Goal: Task Accomplishment & Management: Use online tool/utility

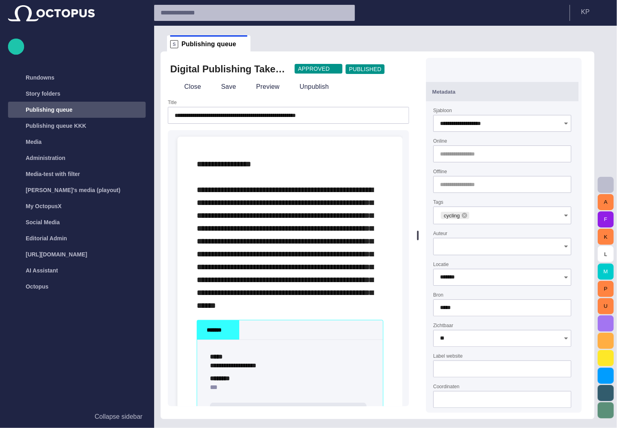
click at [610, 327] on span "button" at bounding box center [606, 323] width 10 height 10
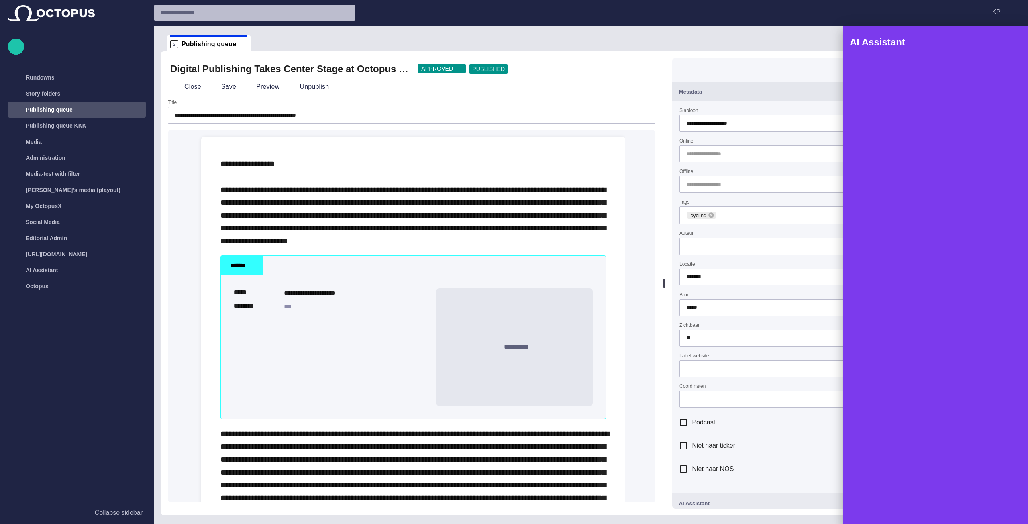
click at [617, 40] on span "button" at bounding box center [1010, 42] width 10 height 10
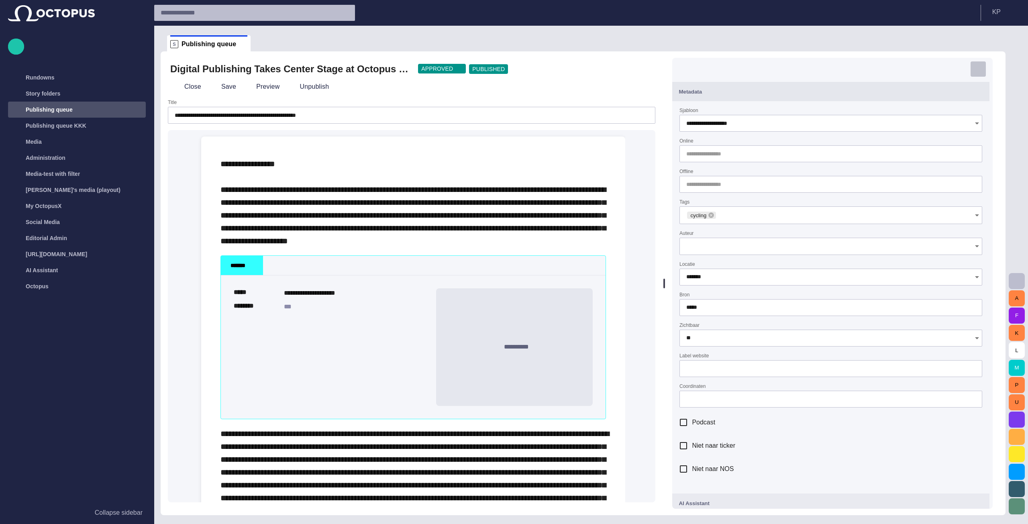
click at [617, 67] on span "button" at bounding box center [978, 69] width 8 height 8
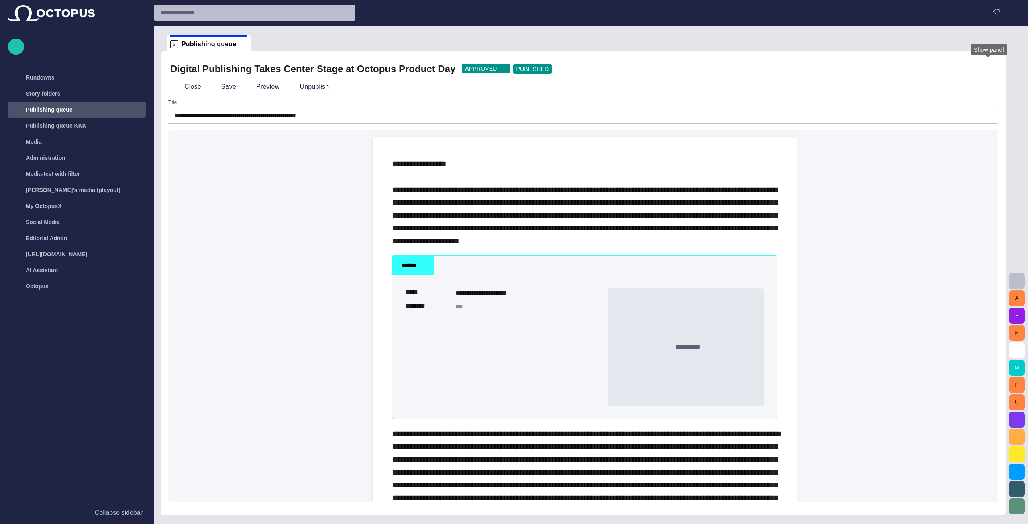
click at [617, 68] on span "button" at bounding box center [988, 69] width 8 height 8
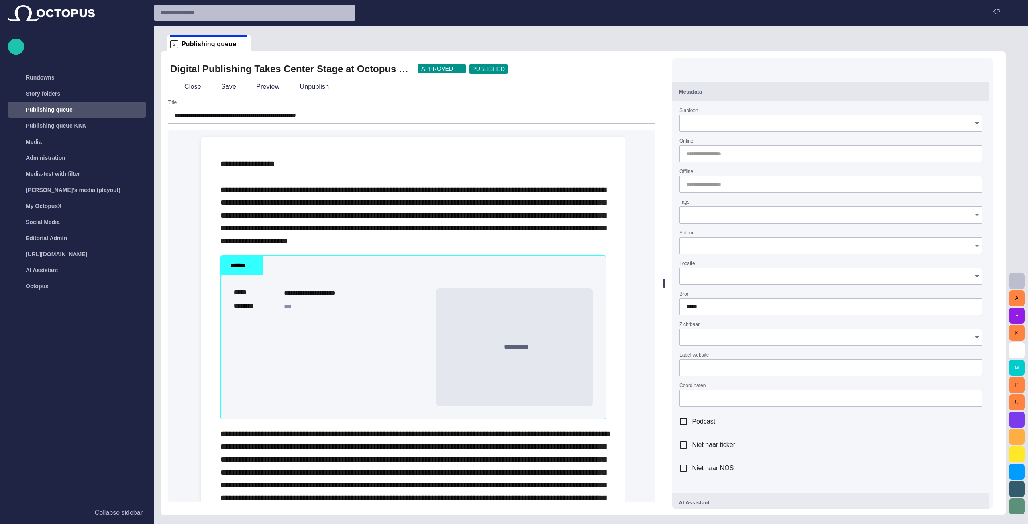
type input "**********"
type input "*******"
type input "**"
click at [617, 159] on div at bounding box center [830, 153] width 303 height 17
click at [617, 155] on span "button" at bounding box center [966, 154] width 6 height 6
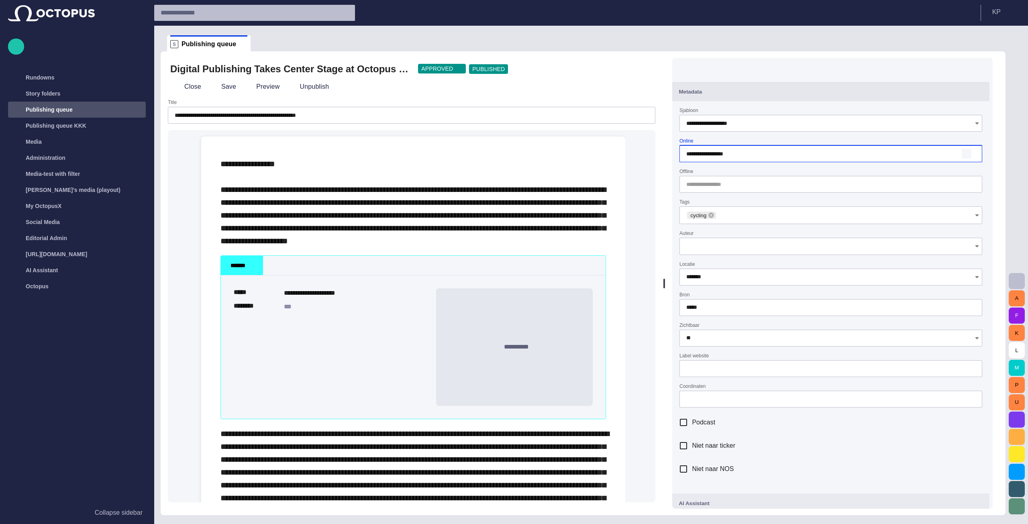
click at [617, 154] on span "button" at bounding box center [966, 154] width 6 height 6
click at [617, 152] on span "button" at bounding box center [976, 154] width 6 height 6
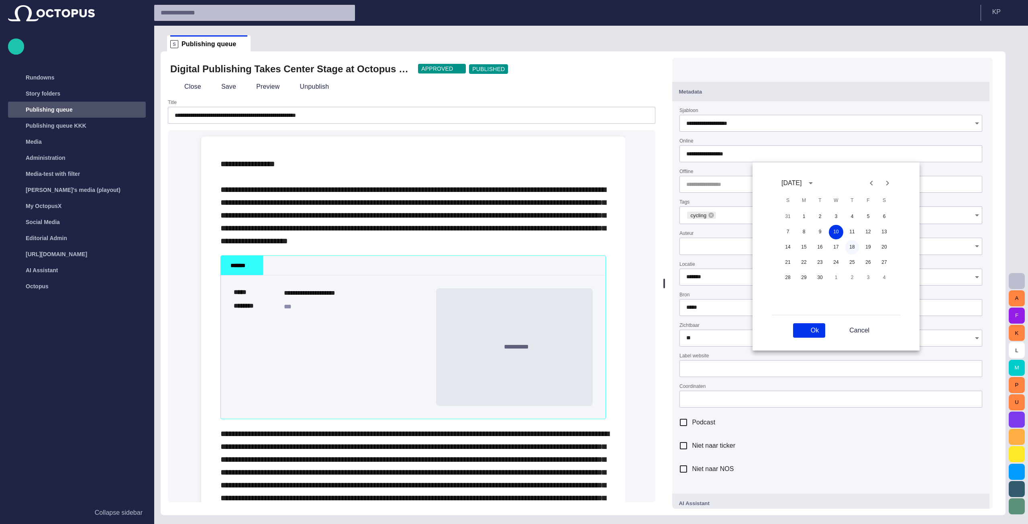
click at [617, 248] on button "18" at bounding box center [852, 247] width 14 height 14
click at [617, 331] on span "button" at bounding box center [801, 330] width 6 height 6
type input "**********"
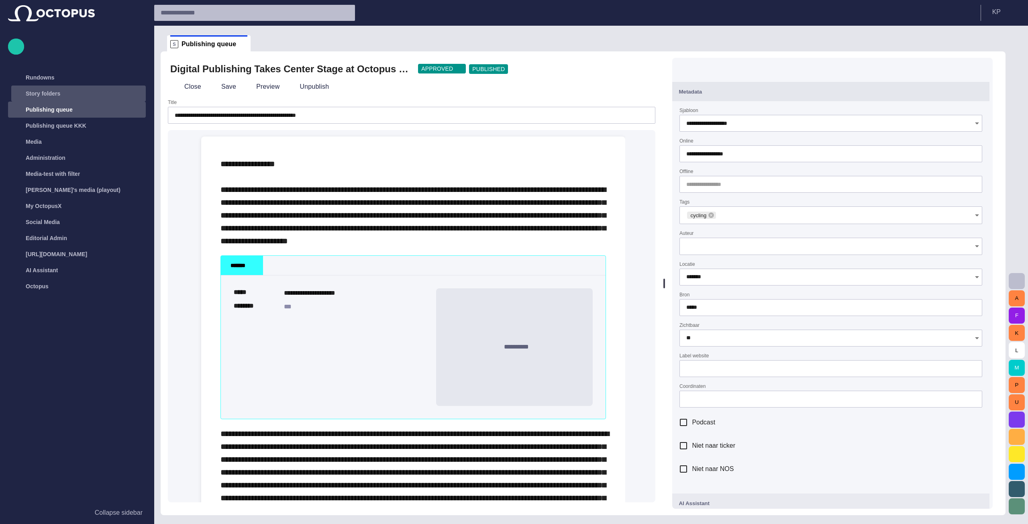
click at [50, 97] on p "Story folders" at bounding box center [43, 94] width 35 height 8
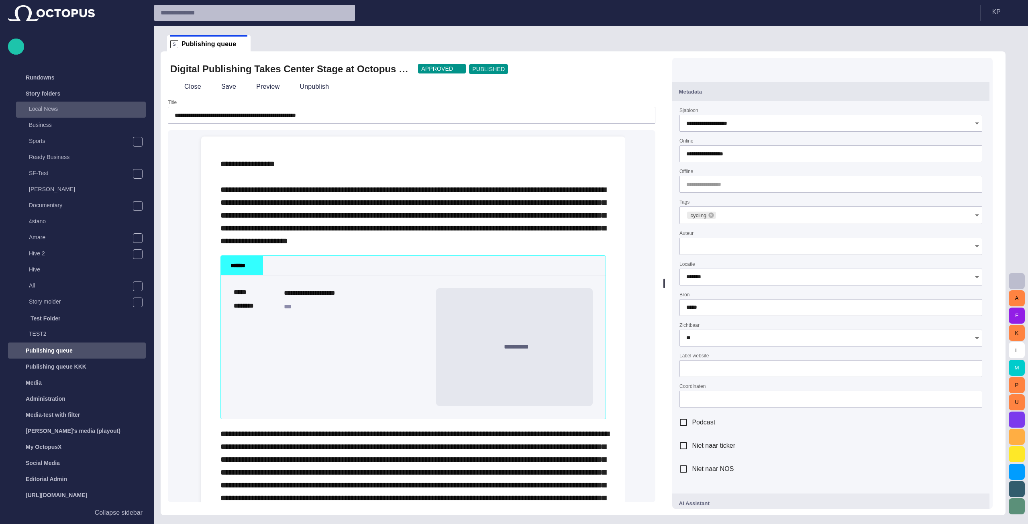
click at [50, 110] on p "Local News" at bounding box center [87, 109] width 117 height 8
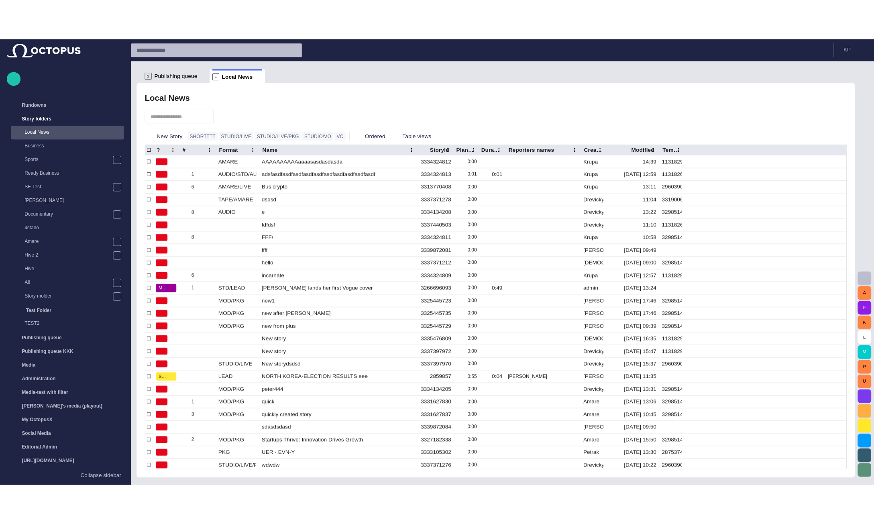
scroll to position [16, 0]
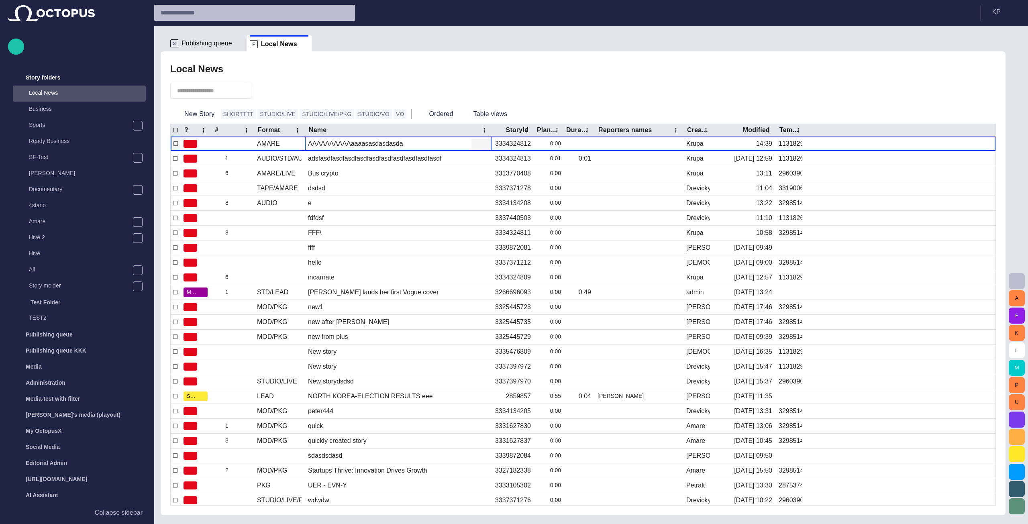
click at [319, 146] on div "AAAAAAAAAAaaaasasdasdasda" at bounding box center [355, 143] width 95 height 9
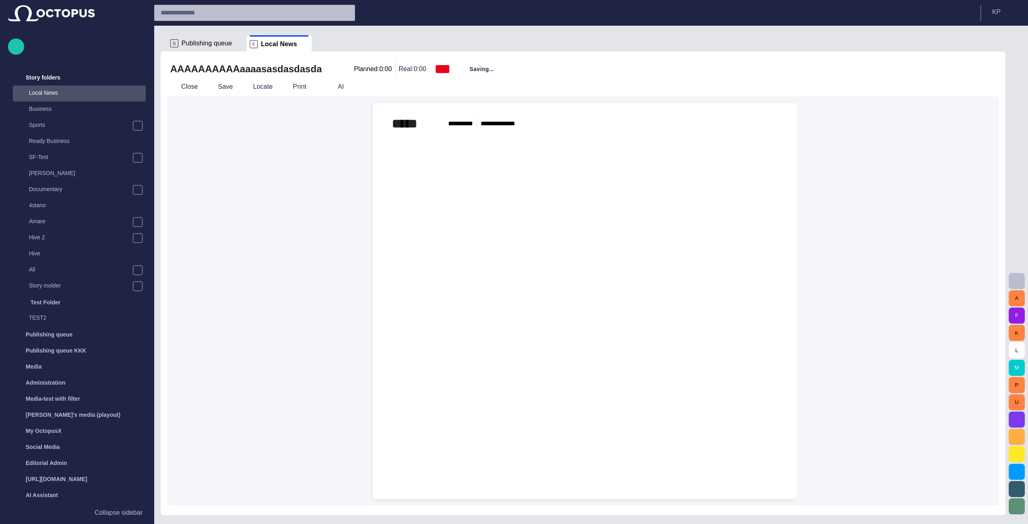
click at [617, 123] on button "button" at bounding box center [769, 124] width 16 height 16
click at [617, 172] on li "Remove" at bounding box center [814, 171] width 112 height 14
click at [464, 128] on div at bounding box center [584, 122] width 411 height 39
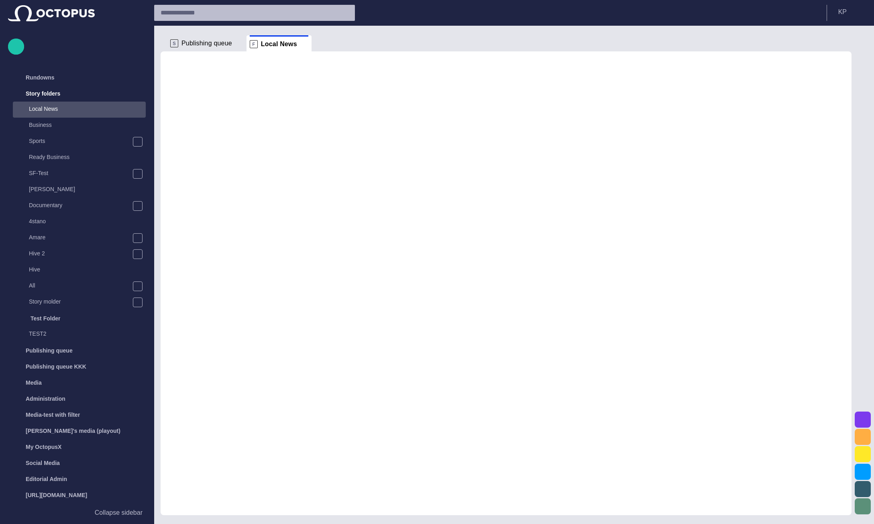
scroll to position [16, 0]
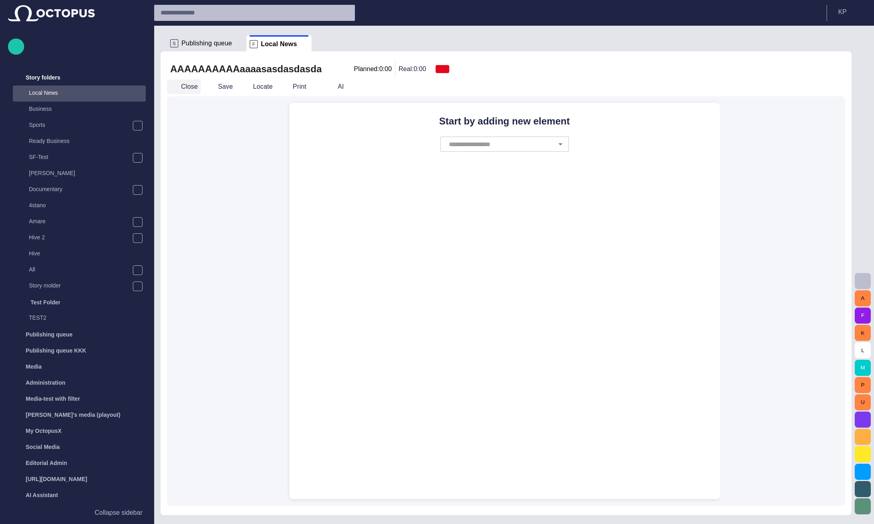
click at [196, 86] on button "Close" at bounding box center [184, 86] width 34 height 14
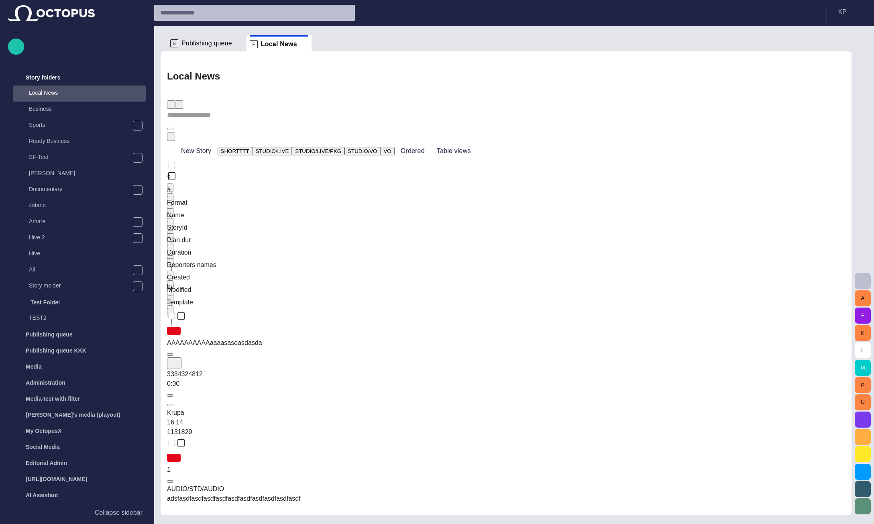
click at [335, 338] on div "AAAAAAAAAAaaaasasdasdasda" at bounding box center [506, 343] width 678 height 10
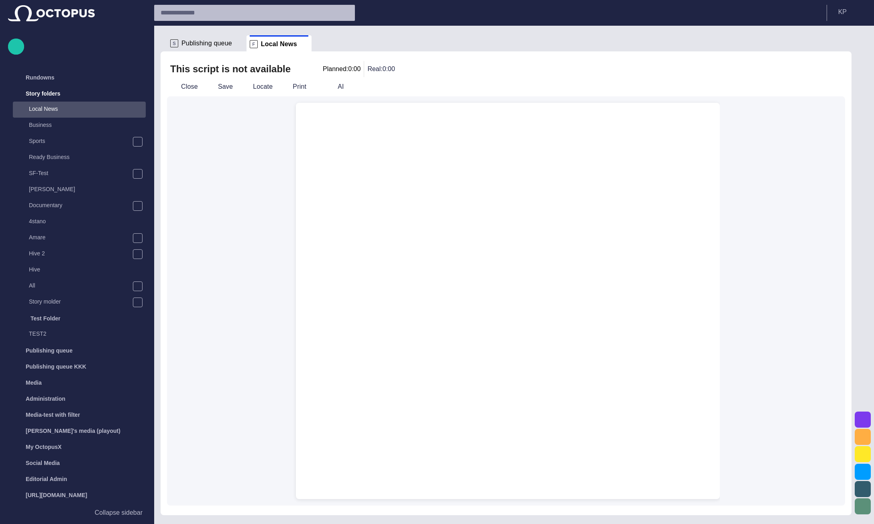
scroll to position [16, 0]
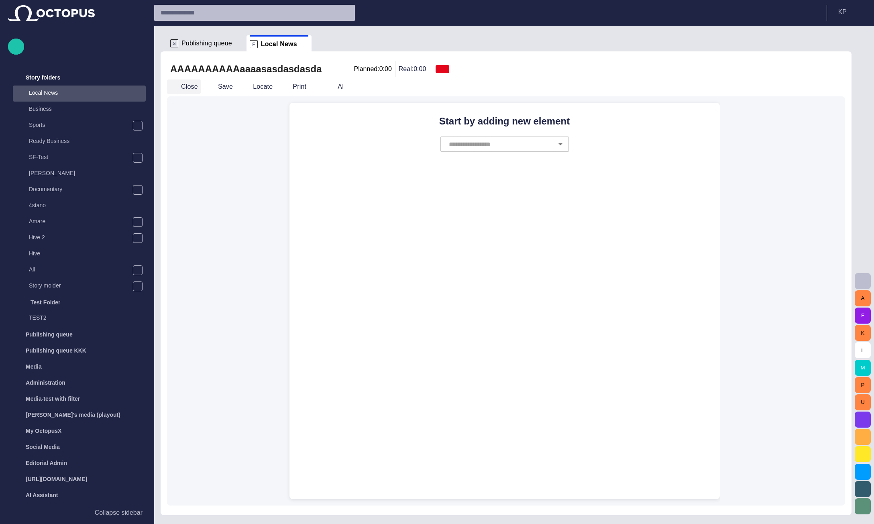
click at [183, 90] on button "Close" at bounding box center [184, 86] width 34 height 14
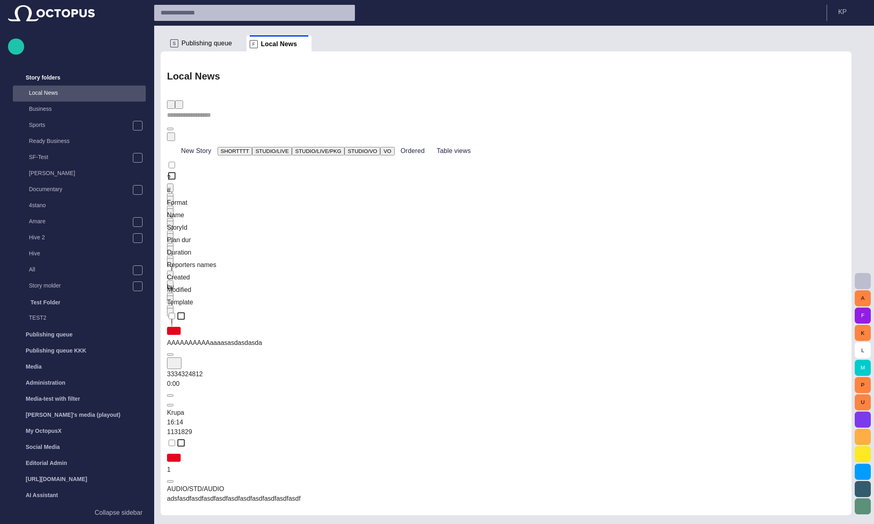
click at [169, 106] on span "button" at bounding box center [169, 106] width 0 height 0
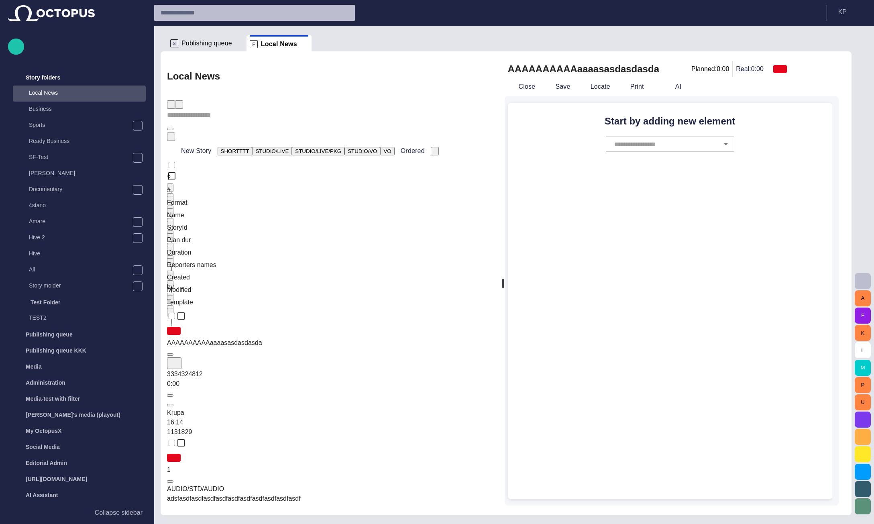
click at [308, 494] on div "adsfasdfasdfasdfasdfasdfasdfasdfasdfasdfasdf" at bounding box center [484, 499] width 635 height 10
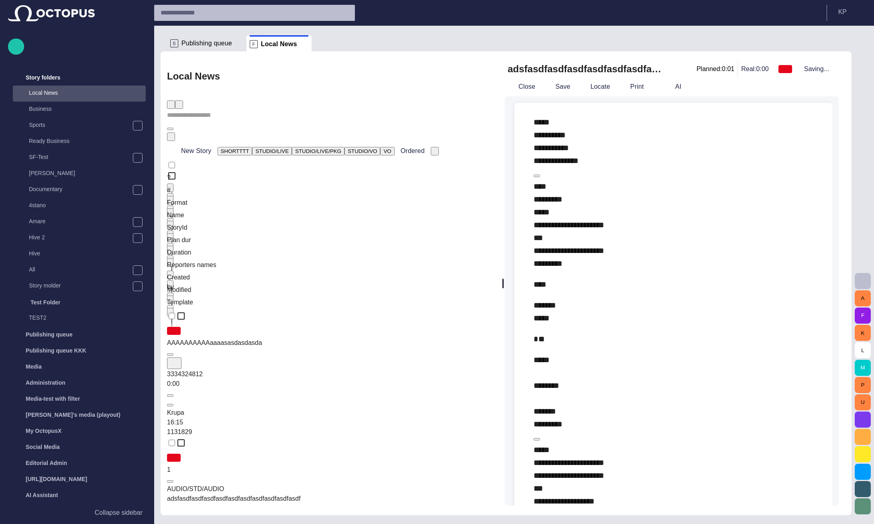
click at [318, 338] on div "AAAAAAAAAAaaaasasdasdasda" at bounding box center [484, 343] width 635 height 10
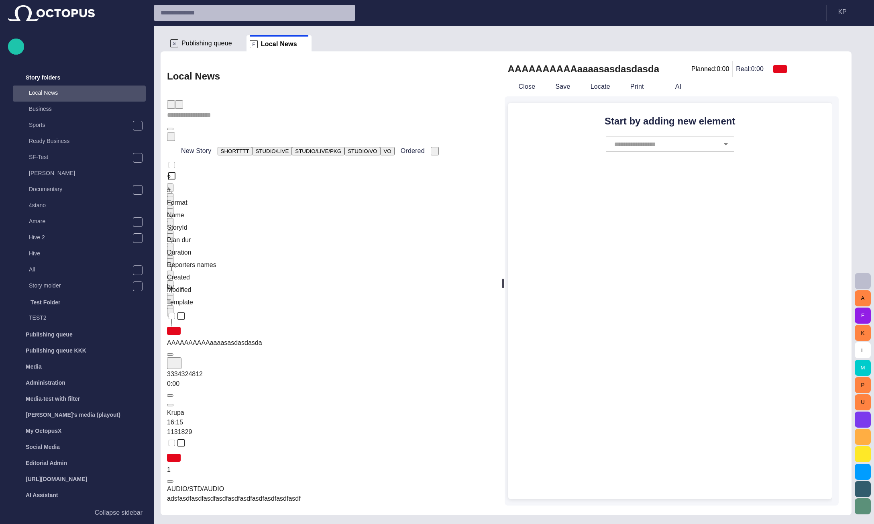
click at [701, 144] on input "text" at bounding box center [665, 143] width 106 height 15
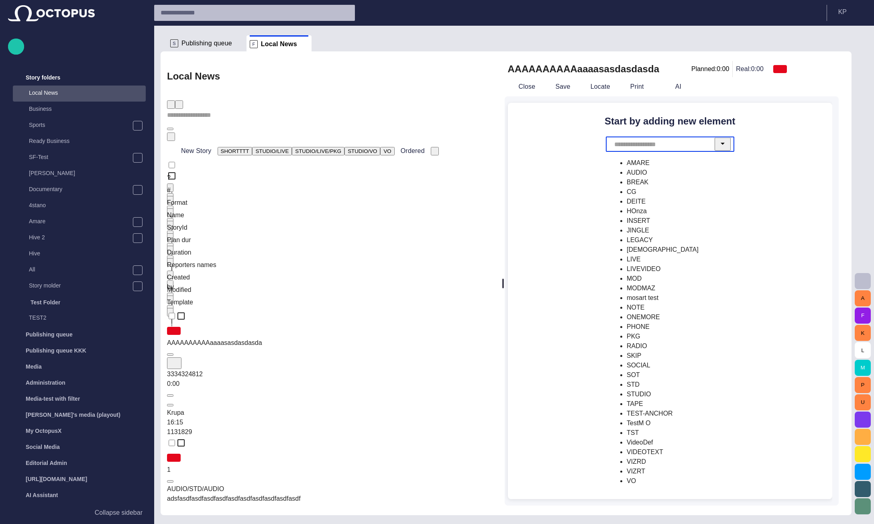
click at [678, 197] on li "CG" at bounding box center [683, 192] width 112 height 10
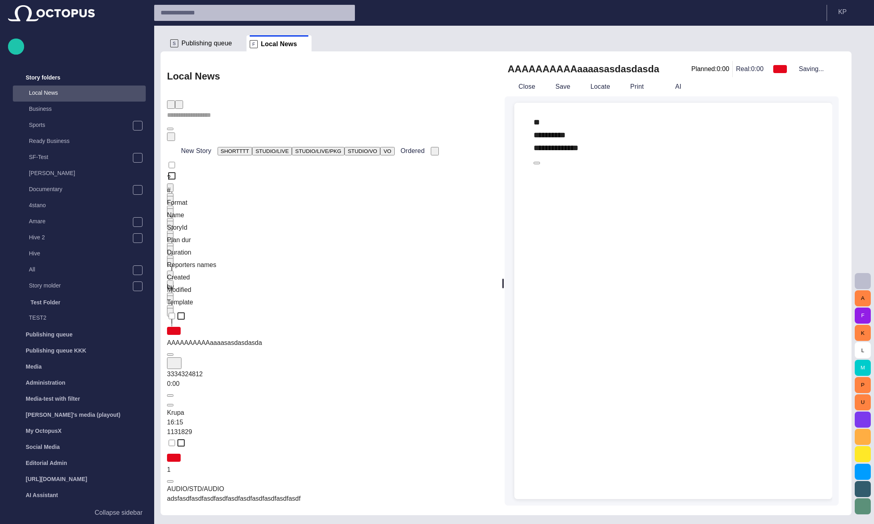
click at [678, 167] on div "﻿ ﻿ ﻿" at bounding box center [674, 186] width 280 height 39
click at [515, 112] on button "button" at bounding box center [522, 104] width 16 height 16
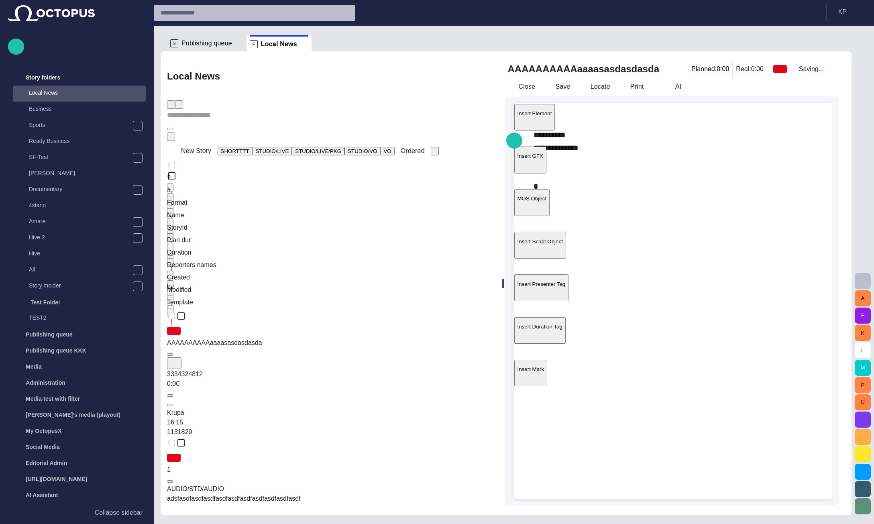
click at [552, 116] on p "Insert Element" at bounding box center [534, 113] width 35 height 6
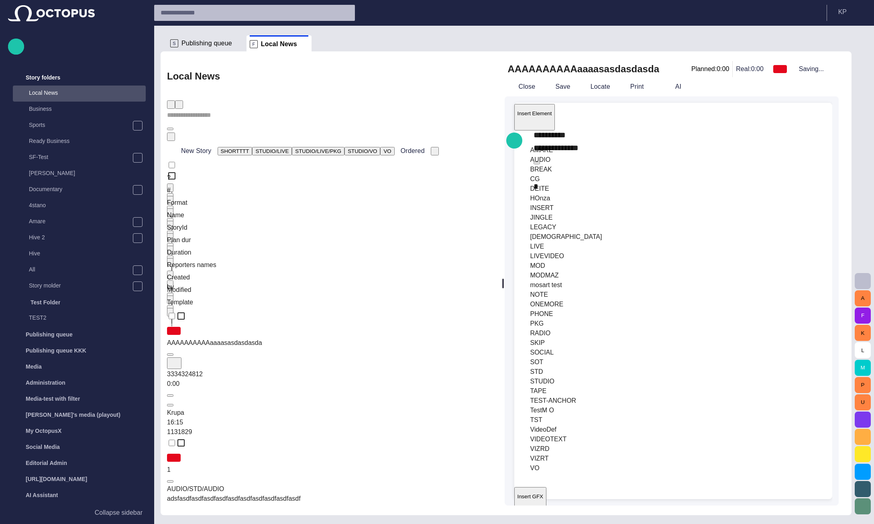
click at [552, 173] on span "BREAK" at bounding box center [541, 169] width 22 height 7
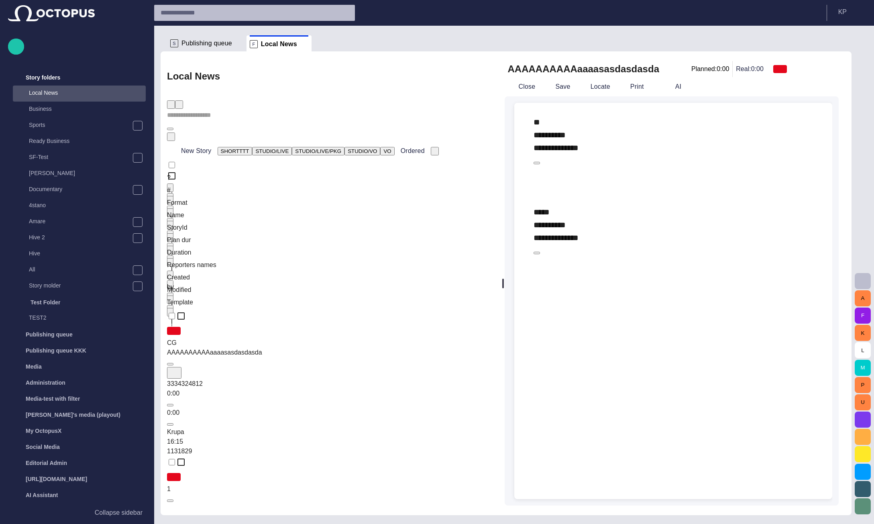
click at [571, 308] on div at bounding box center [674, 403] width 306 height 191
click at [518, 112] on span "button" at bounding box center [522, 104] width 10 height 15
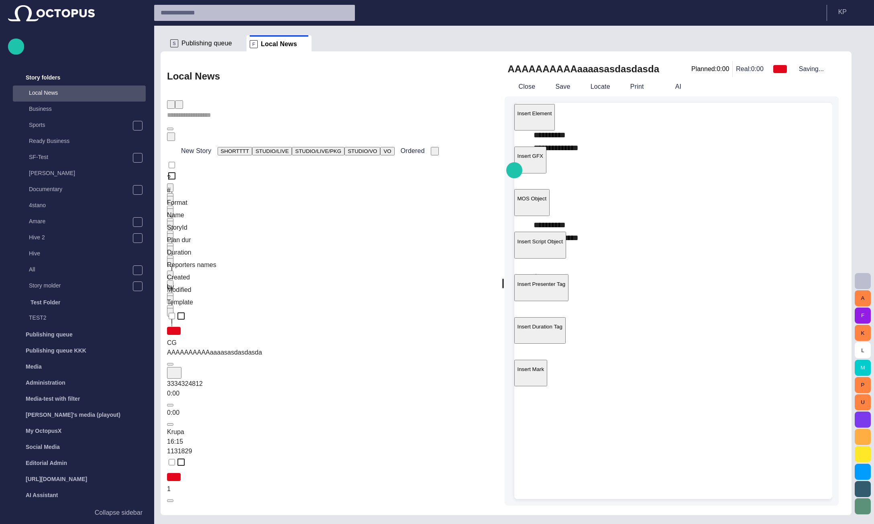
click at [552, 116] on p "Insert Element" at bounding box center [534, 113] width 35 height 6
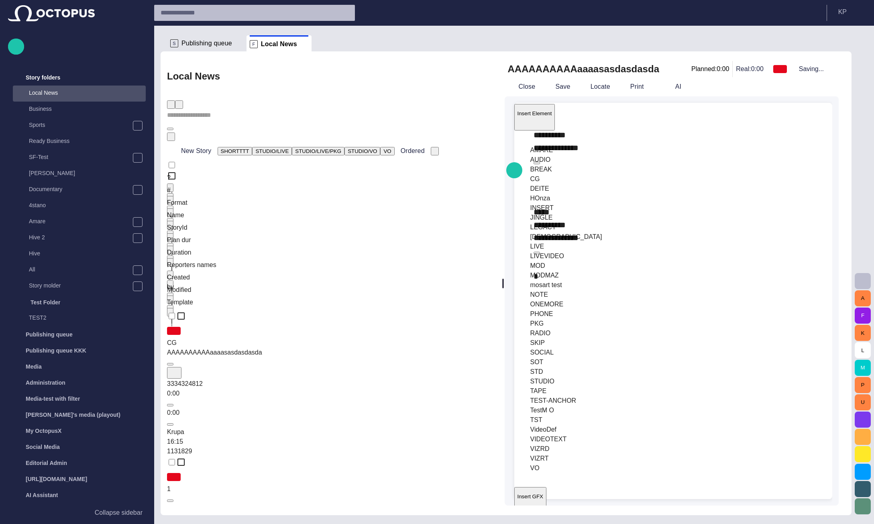
click at [550, 202] on span "HOnza" at bounding box center [540, 198] width 20 height 7
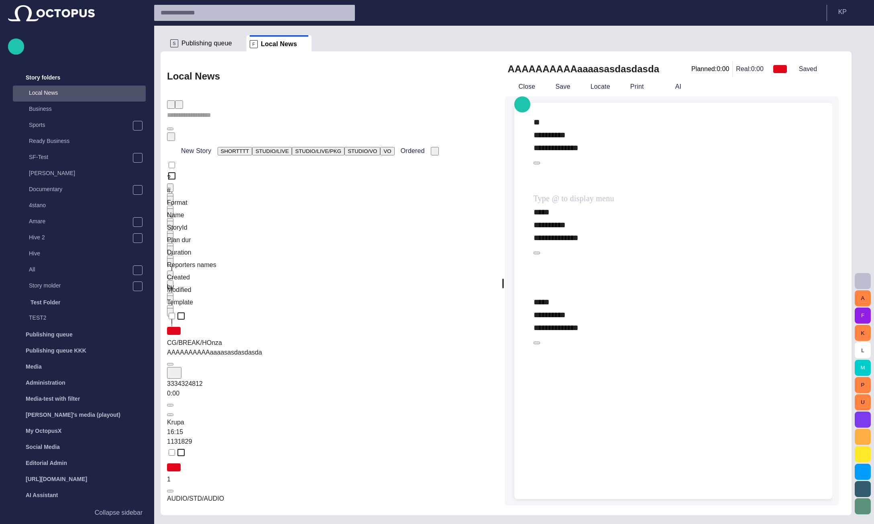
click at [537, 343] on span "button" at bounding box center [537, 343] width 0 height 0
click at [537, 253] on span "button" at bounding box center [537, 253] width 0 height 0
click at [540, 162] on button "button" at bounding box center [537, 163] width 6 height 2
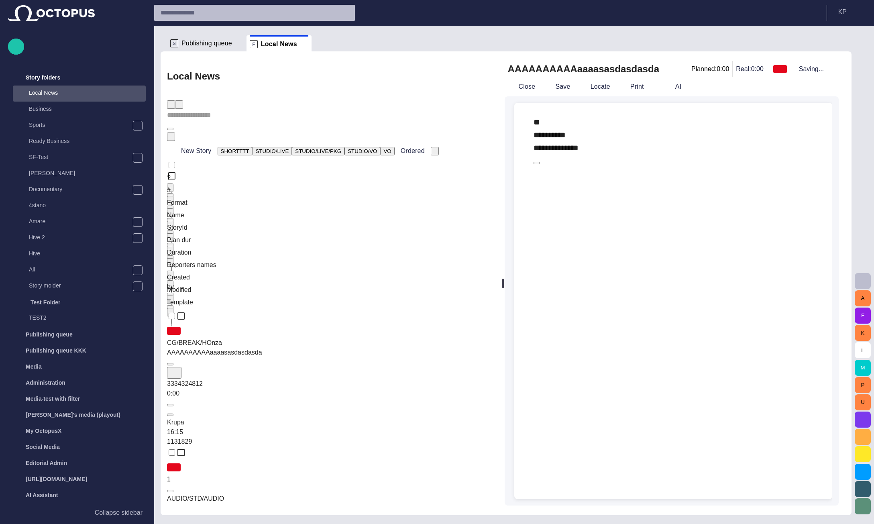
click at [666, 195] on div "Start by adding new element ​" at bounding box center [670, 301] width 325 height 396
click at [551, 130] on div "Start by adding new element ​" at bounding box center [670, 127] width 312 height 49
click at [681, 197] on div "Start by adding new element ​" at bounding box center [670, 301] width 325 height 396
click at [368, 503] on div "adsfasdfasdfasdfasdfasdfasdfasdfasdfasdfasdf" at bounding box center [484, 508] width 635 height 10
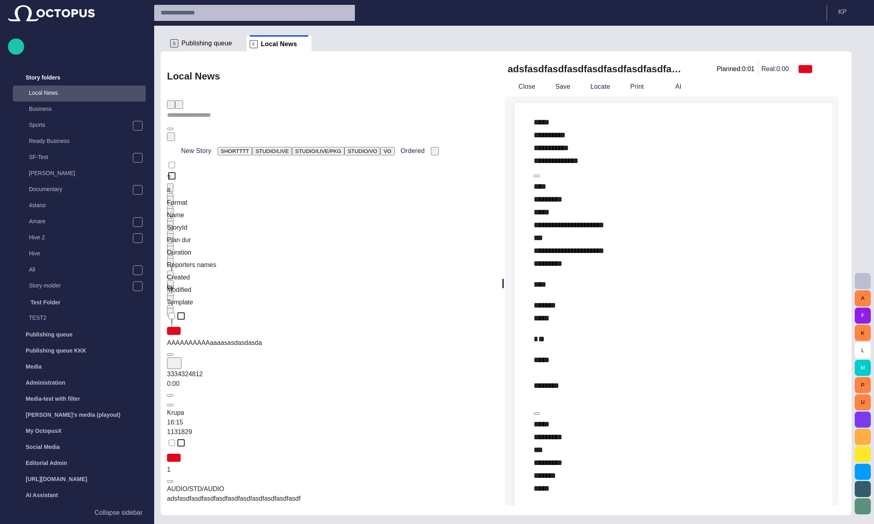
click at [369, 338] on div "AAAAAAAAAAaaaasasdasdasda" at bounding box center [484, 343] width 635 height 10
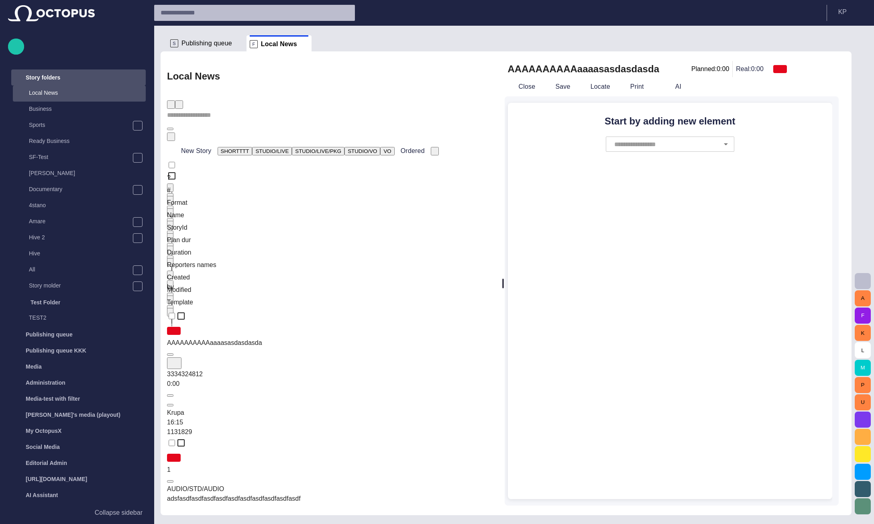
click at [70, 74] on div "Story folders" at bounding box center [71, 77] width 117 height 13
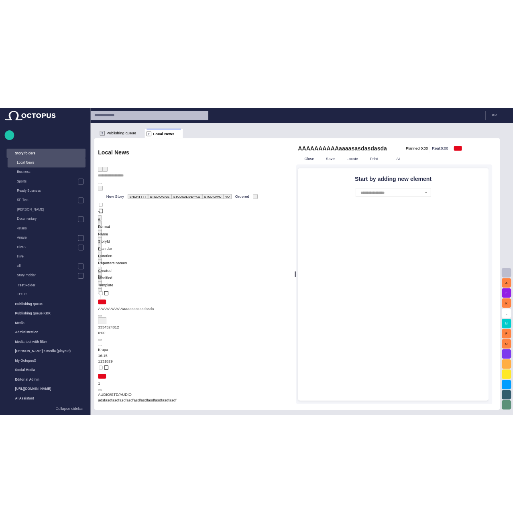
scroll to position [0, 0]
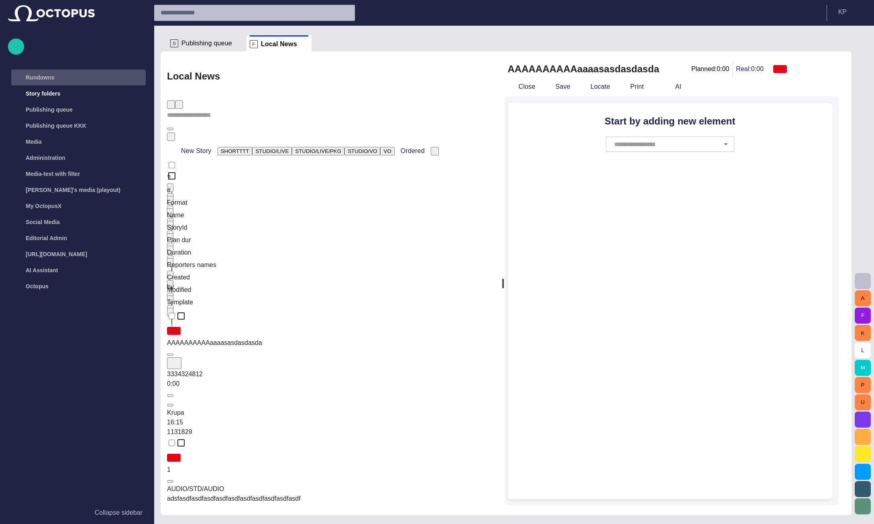
click at [67, 79] on div "Rundowns" at bounding box center [71, 77] width 117 height 13
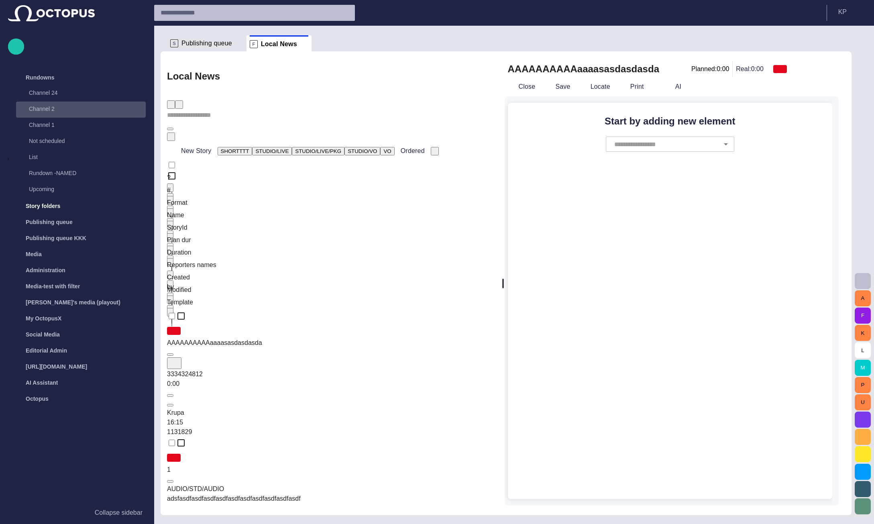
click at [64, 112] on p "Channel 2" at bounding box center [79, 109] width 101 height 8
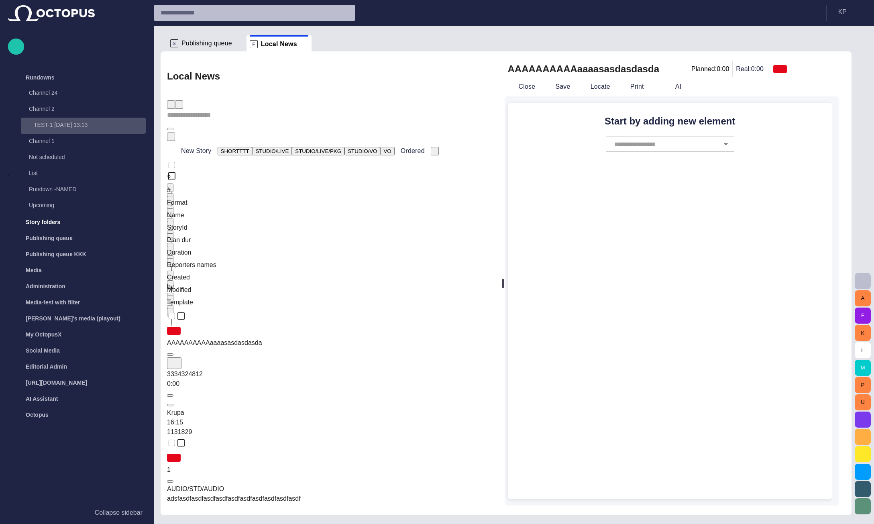
click at [68, 124] on p "TEST-1 [DATE] 13:13" at bounding box center [90, 125] width 112 height 8
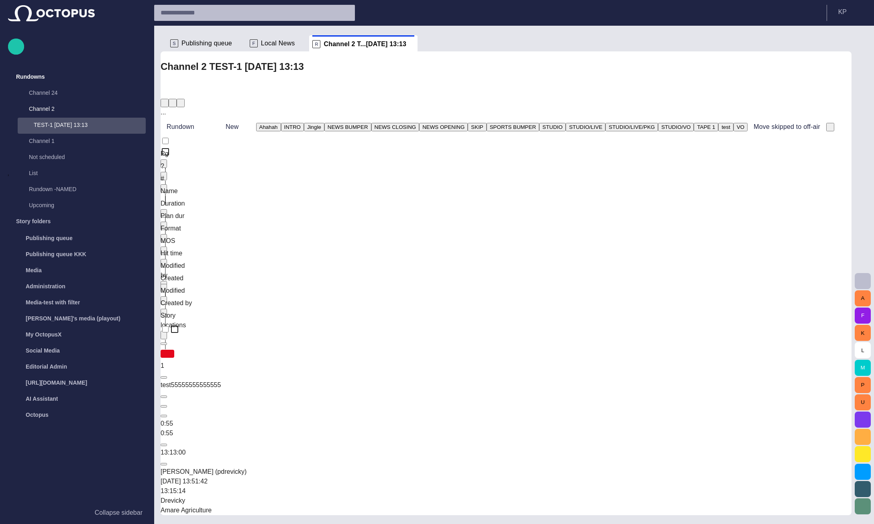
drag, startPoint x: 273, startPoint y: 121, endPoint x: 822, endPoint y: 69, distance: 552.0
click at [170, 105] on span "button" at bounding box center [170, 105] width 0 height 0
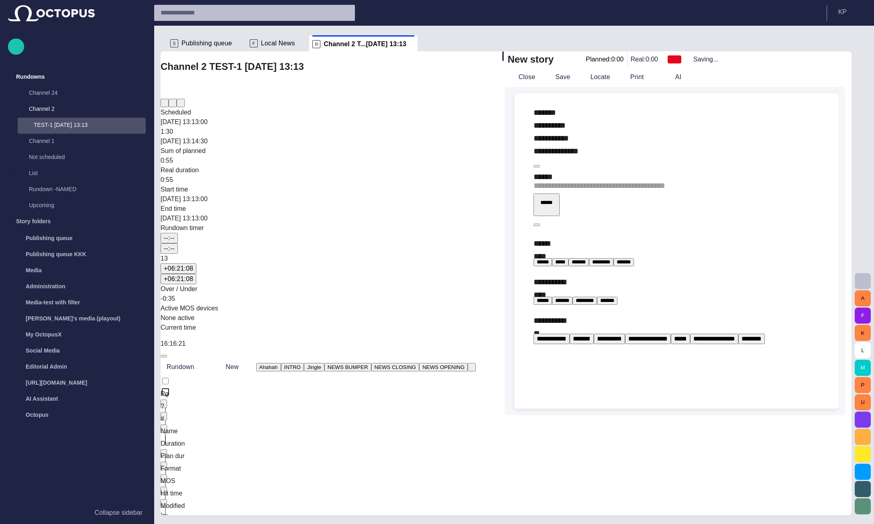
click at [537, 166] on span "button" at bounding box center [537, 166] width 0 height 0
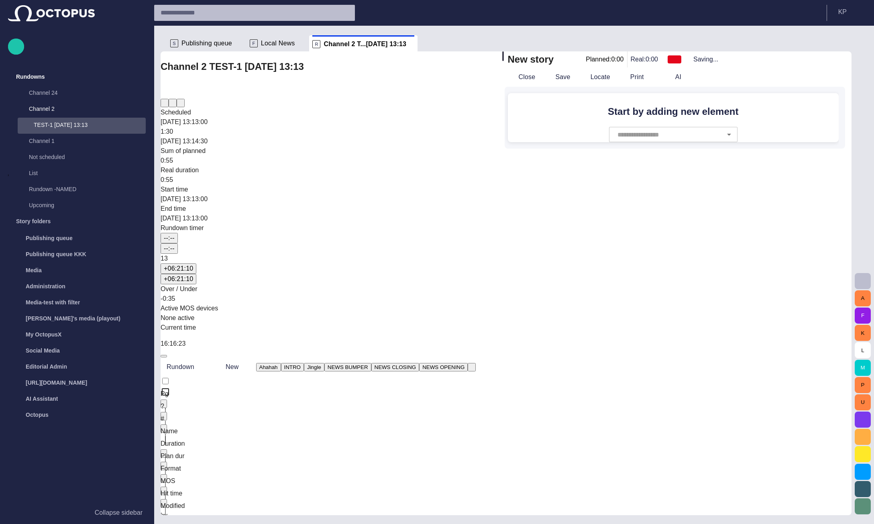
click at [692, 142] on div "Start by adding new element ​" at bounding box center [673, 117] width 331 height 49
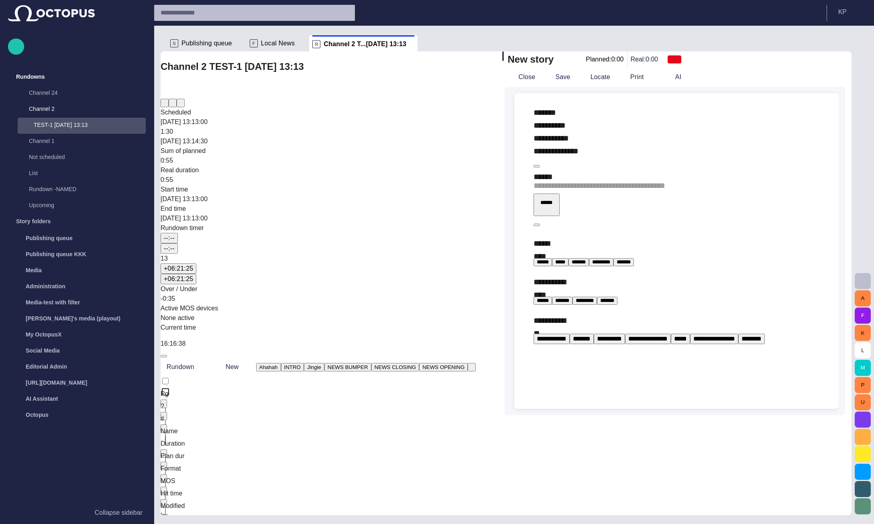
click at [537, 166] on span "button" at bounding box center [537, 166] width 0 height 0
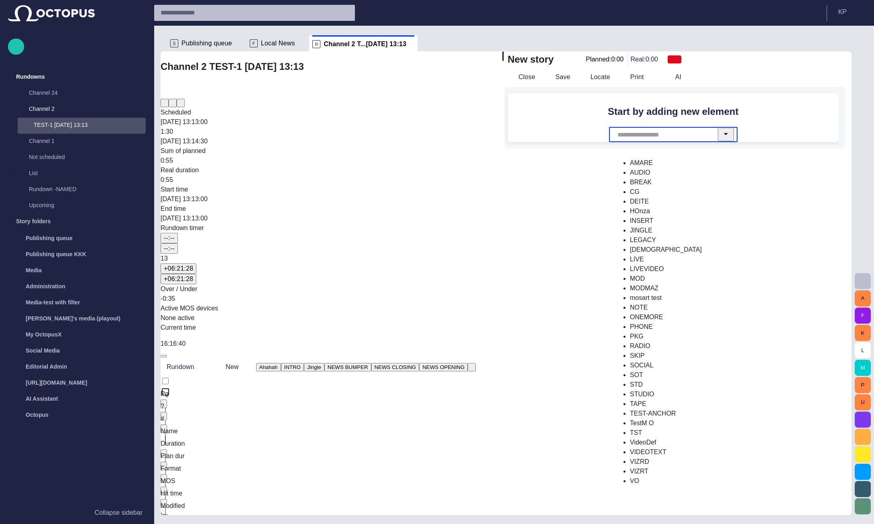
click at [722, 142] on input "text" at bounding box center [668, 134] width 106 height 15
click at [699, 226] on li "INSERT" at bounding box center [686, 221] width 112 height 10
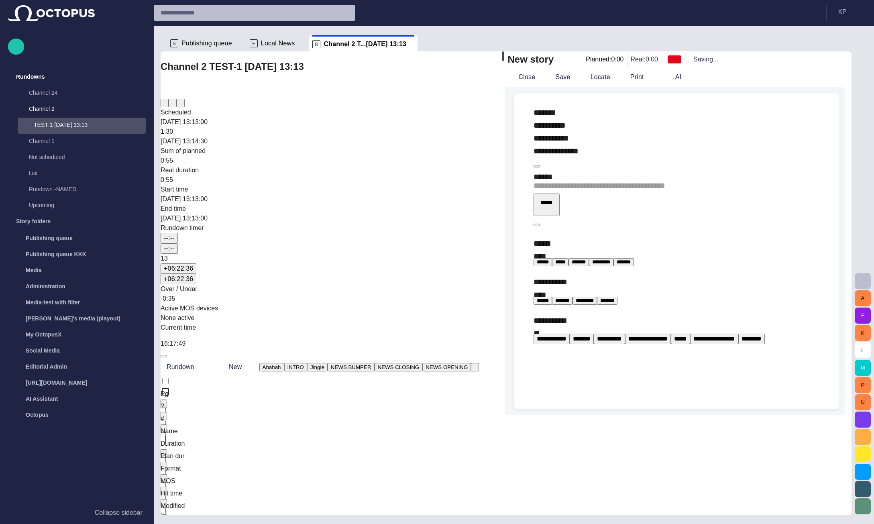
click at [219, 47] on span "Publishing queue" at bounding box center [206, 43] width 51 height 8
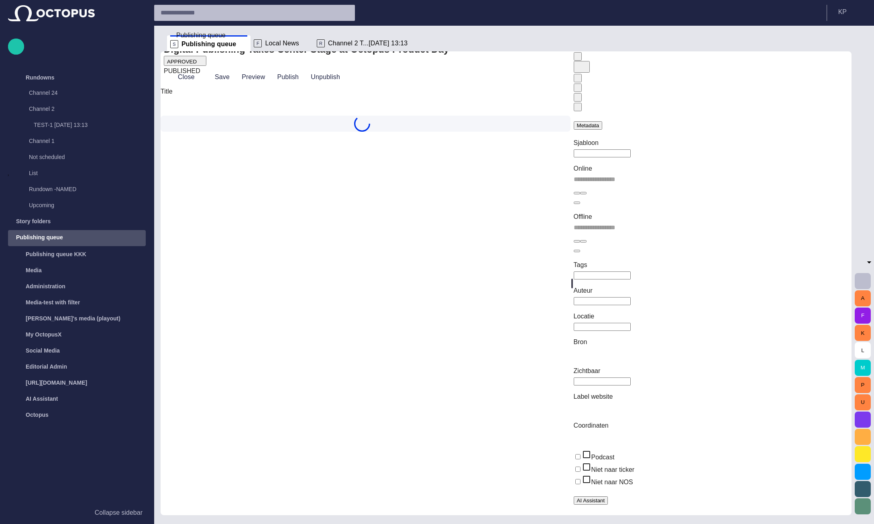
type input "**********"
type input "*****"
type input "**********"
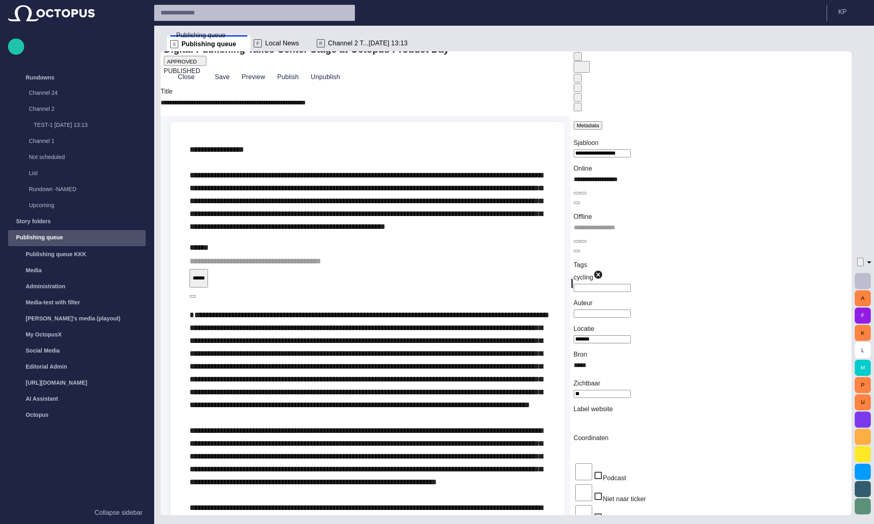
type input "**********"
type input "*******"
type input "**"
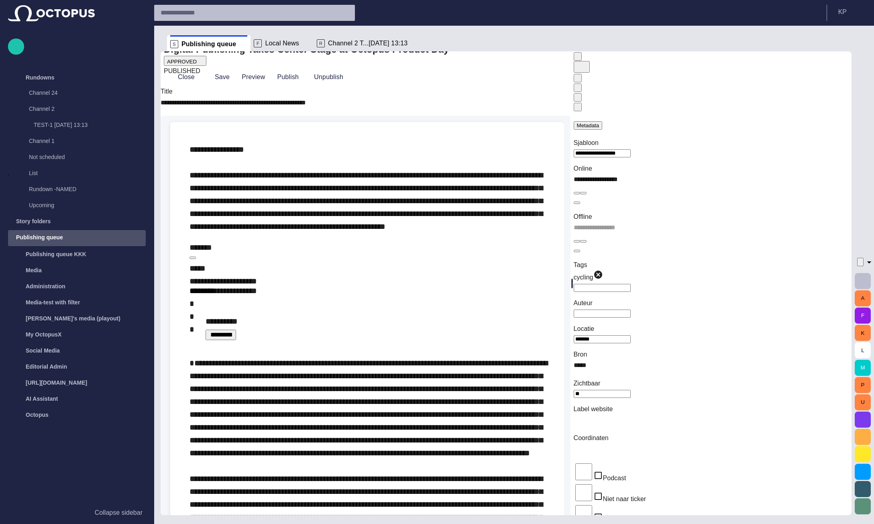
click at [329, 109] on input "**********" at bounding box center [366, 102] width 410 height 13
click at [261, 84] on button "Preview" at bounding box center [252, 77] width 32 height 14
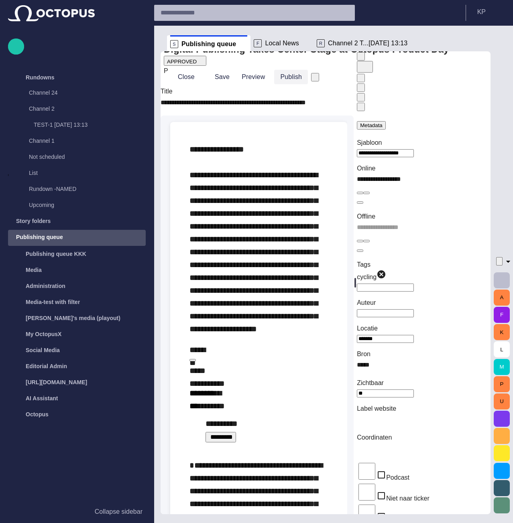
click at [295, 84] on button "Publish" at bounding box center [291, 77] width 34 height 14
drag, startPoint x: 313, startPoint y: 69, endPoint x: 338, endPoint y: 68, distance: 25.7
click at [338, 68] on div "Digital Publishing Takes Center Stage at Octopus Product Day APPROVED F" at bounding box center [306, 59] width 285 height 33
click at [193, 361] on span "button" at bounding box center [193, 361] width 0 height 0
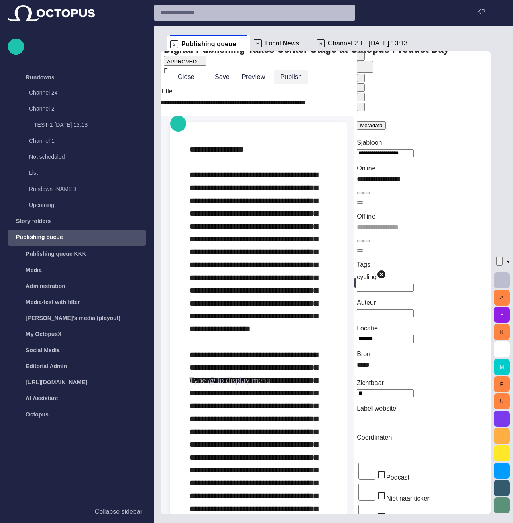
click at [307, 84] on button "Publish" at bounding box center [291, 77] width 34 height 14
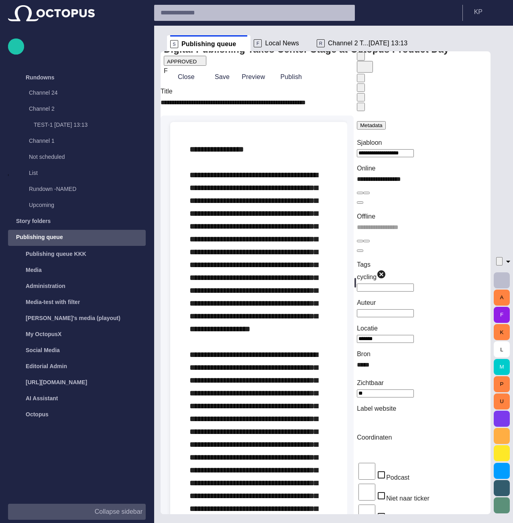
click at [105, 518] on button "Collapse sidebar" at bounding box center [77, 512] width 138 height 16
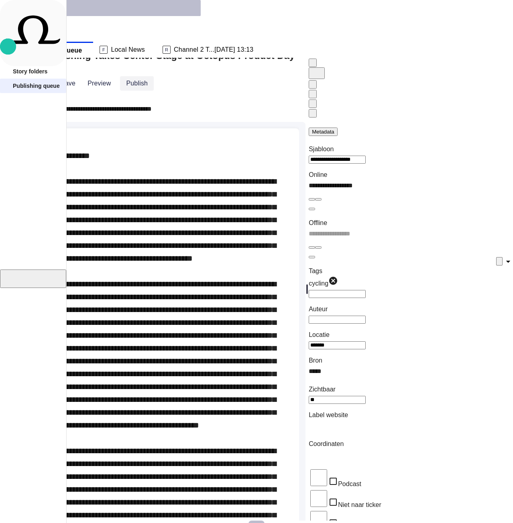
click at [154, 88] on button "Publish" at bounding box center [137, 83] width 34 height 14
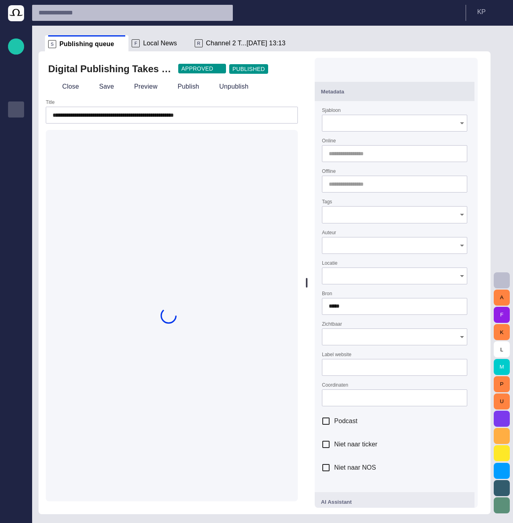
type input "**********"
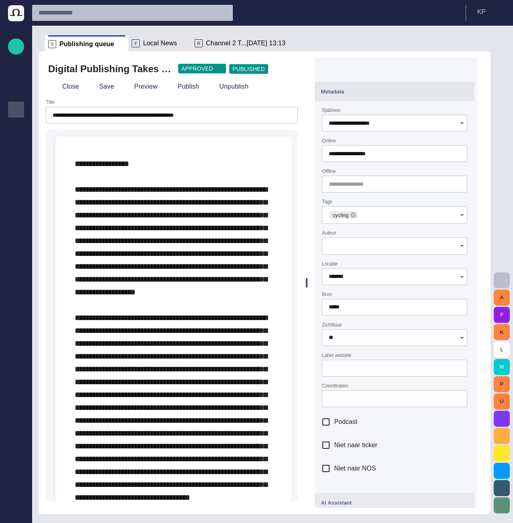
type input "**********"
type input "*******"
type input "**"
click at [63, 89] on button "Close" at bounding box center [66, 86] width 37 height 14
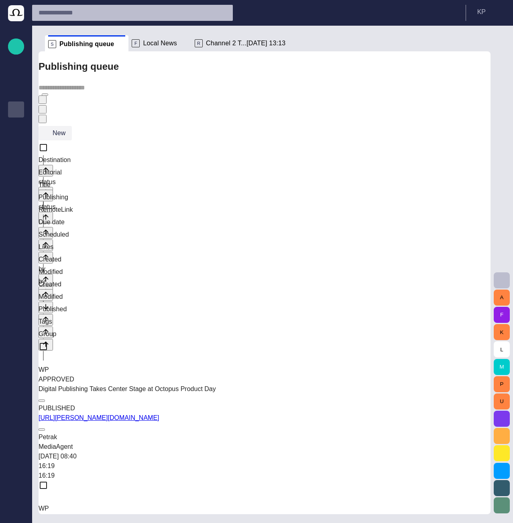
click at [72, 126] on button "New" at bounding box center [55, 133] width 33 height 14
click at [236, 523] on div at bounding box center [256, 530] width 513 height 0
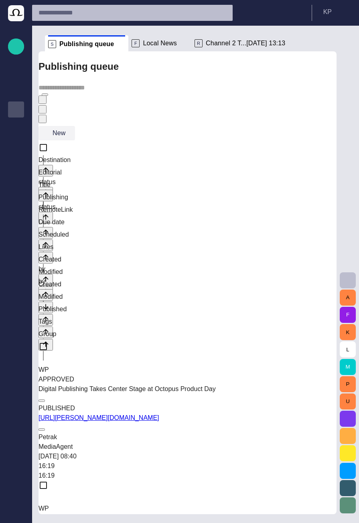
click at [69, 133] on span "button" at bounding box center [69, 133] width 0 height 0
click at [144, 523] on div at bounding box center [179, 530] width 359 height 0
click at [40, 102] on span "button" at bounding box center [40, 102] width 0 height 0
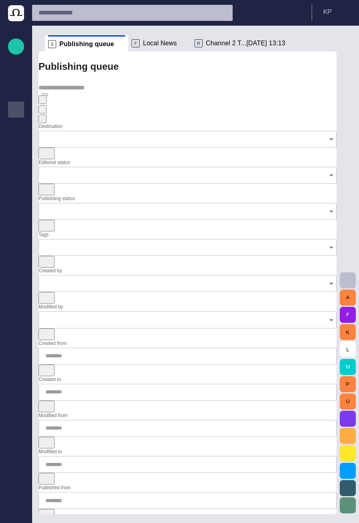
click at [327, 134] on icon "Open" at bounding box center [332, 139] width 10 height 10
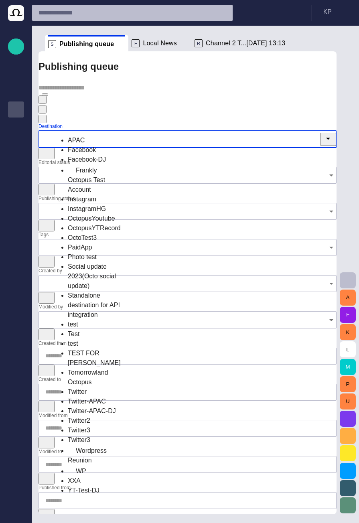
click at [189, 93] on div at bounding box center [188, 103] width 298 height 42
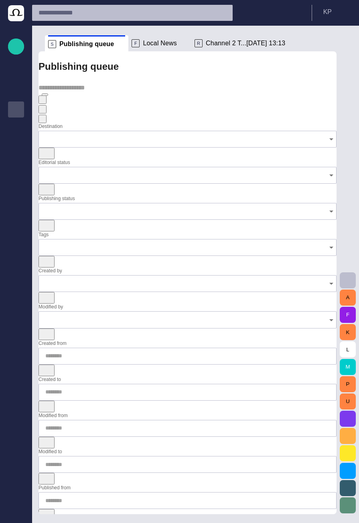
click at [40, 102] on span "button" at bounding box center [40, 102] width 0 height 0
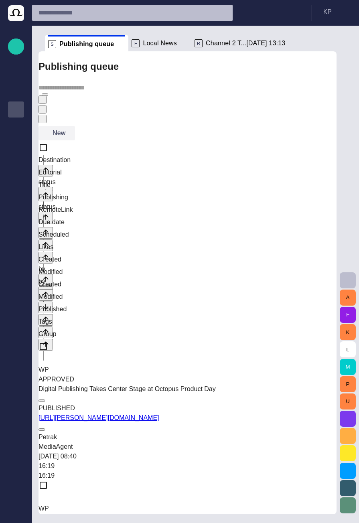
click at [69, 133] on span "button" at bounding box center [69, 133] width 0 height 0
click at [186, 523] on div at bounding box center [179, 530] width 359 height 0
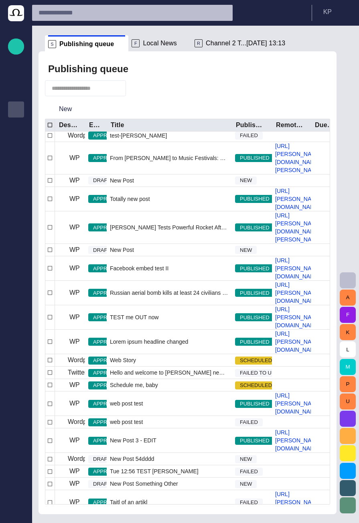
scroll to position [76, 0]
click at [80, 110] on span "button" at bounding box center [79, 109] width 8 height 8
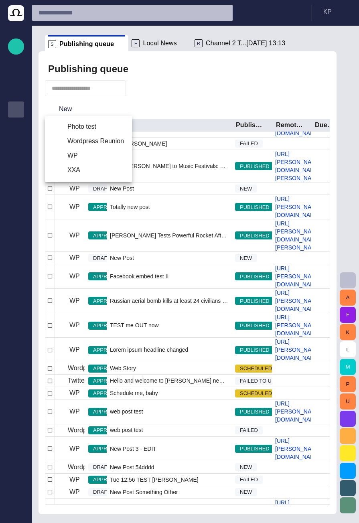
click at [73, 156] on li "WP" at bounding box center [88, 156] width 87 height 14
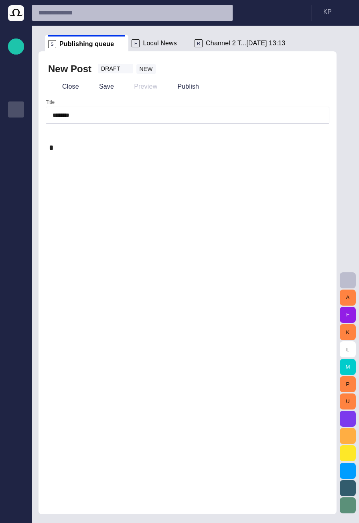
click at [75, 121] on div "********" at bounding box center [188, 115] width 284 height 17
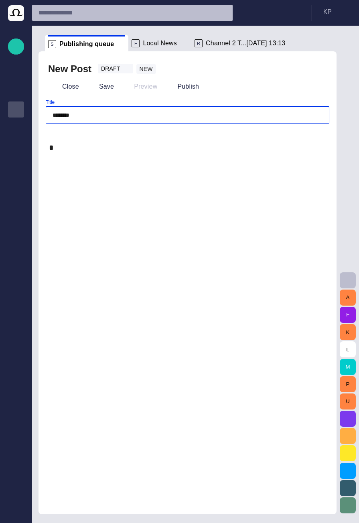
click at [102, 200] on div at bounding box center [188, 333] width 284 height 336
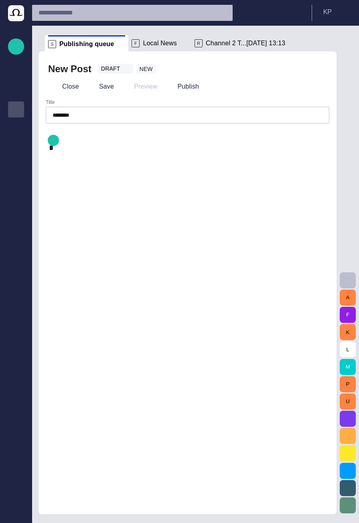
click at [87, 167] on div at bounding box center [188, 333] width 284 height 336
click at [78, 150] on p at bounding box center [187, 147] width 277 height 13
click at [93, 179] on div at bounding box center [188, 333] width 284 height 336
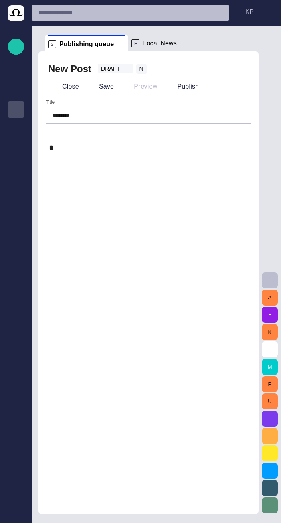
click at [239, 69] on span "button" at bounding box center [241, 69] width 8 height 8
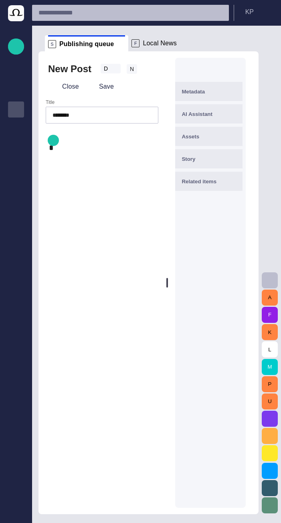
click at [85, 154] on p at bounding box center [102, 147] width 106 height 13
click at [73, 141] on div at bounding box center [102, 147] width 113 height 35
click at [77, 147] on p at bounding box center [102, 147] width 106 height 13
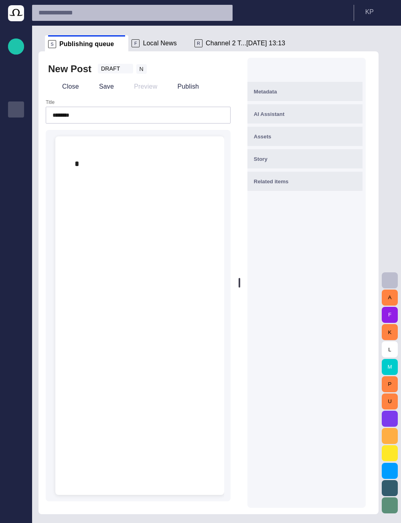
click at [120, 165] on p at bounding box center [140, 163] width 130 height 13
click at [84, 153] on div at bounding box center [140, 163] width 156 height 55
click at [76, 149] on div at bounding box center [140, 163] width 156 height 55
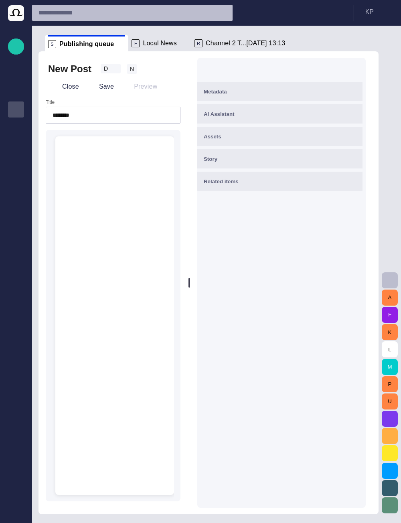
drag, startPoint x: 244, startPoint y: 265, endPoint x: 112, endPoint y: 244, distance: 133.6
click at [121, 255] on div "New Post D N Close Save Preview Title ******** Type @ to display menu ﻿ Metadat…" at bounding box center [209, 282] width 340 height 463
click at [85, 171] on div "﻿" at bounding box center [115, 163] width 106 height 55
click at [87, 154] on div "﻿" at bounding box center [115, 163] width 106 height 55
click at [78, 149] on div "﻿" at bounding box center [115, 163] width 106 height 55
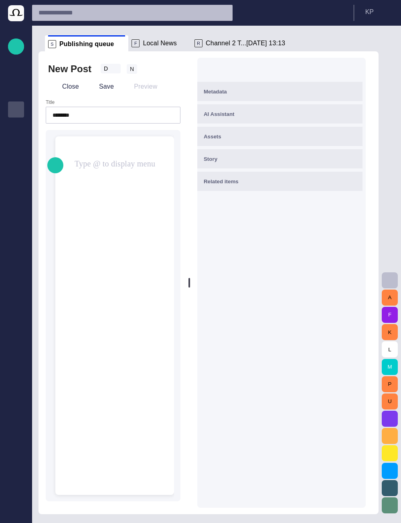
drag, startPoint x: 101, startPoint y: 163, endPoint x: 100, endPoint y: 182, distance: 19.3
click at [101, 163] on p "﻿" at bounding box center [115, 163] width 80 height 13
click at [100, 188] on div "﻿" at bounding box center [115, 163] width 106 height 55
click at [81, 163] on p "﻿" at bounding box center [115, 163] width 80 height 13
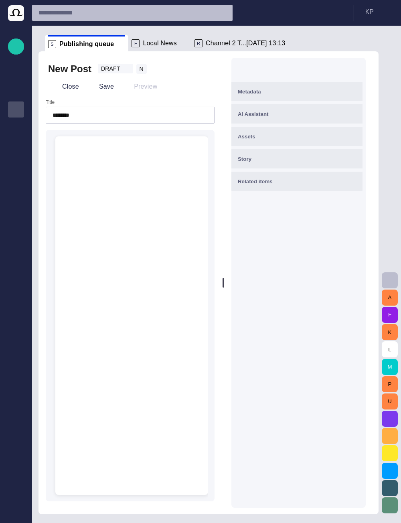
drag, startPoint x: 194, startPoint y: 191, endPoint x: 227, endPoint y: 196, distance: 32.9
click at [225, 196] on div at bounding box center [223, 282] width 3 height 463
click at [151, 164] on p "﻿" at bounding box center [132, 163] width 114 height 13
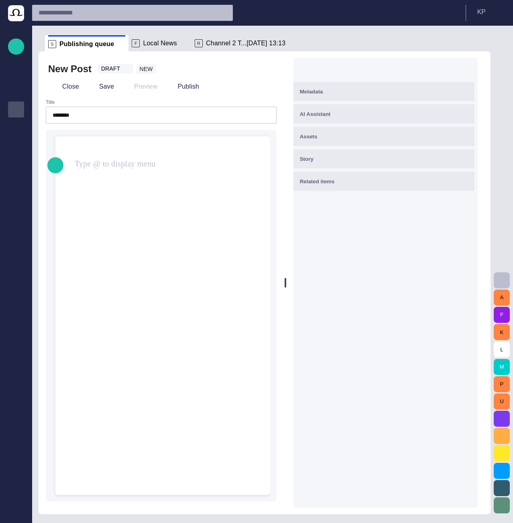
click at [152, 163] on p "﻿" at bounding box center [163, 163] width 176 height 13
click at [92, 151] on div "﻿" at bounding box center [163, 163] width 202 height 55
click at [97, 160] on p "﻿" at bounding box center [163, 163] width 176 height 13
click at [359, 285] on div "Metadata AI Assistant Assets Story Related items" at bounding box center [385, 283] width 184 height 450
click at [220, 41] on span "Channel 2 T...[DATE] 13:13" at bounding box center [245, 43] width 79 height 8
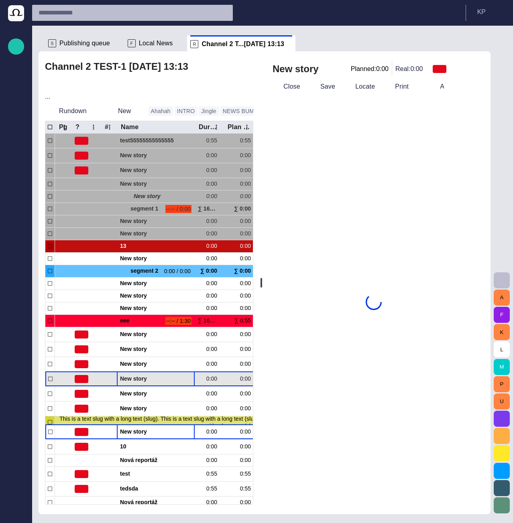
click at [140, 375] on span "New story" at bounding box center [155, 379] width 71 height 8
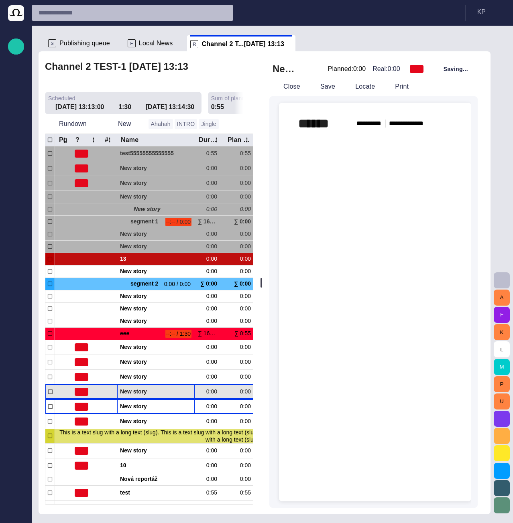
click at [137, 388] on span "New story" at bounding box center [155, 392] width 71 height 8
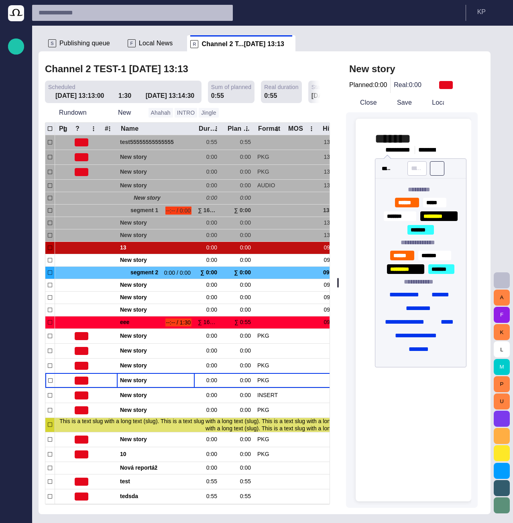
drag, startPoint x: 266, startPoint y: 198, endPoint x: 391, endPoint y: 206, distance: 125.5
click at [391, 206] on div "Channel 2 TEST-1 07/02 13:13 Scheduled 7/2 13:13:00 1:30 7/2 13:14:30 Sum of pl…" at bounding box center [265, 282] width 452 height 463
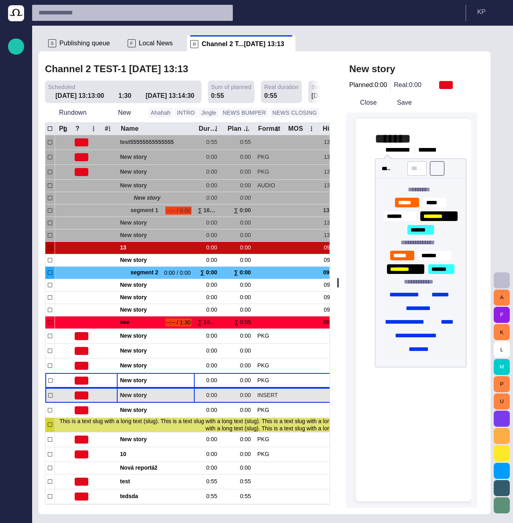
click at [137, 397] on span "New story" at bounding box center [155, 396] width 71 height 8
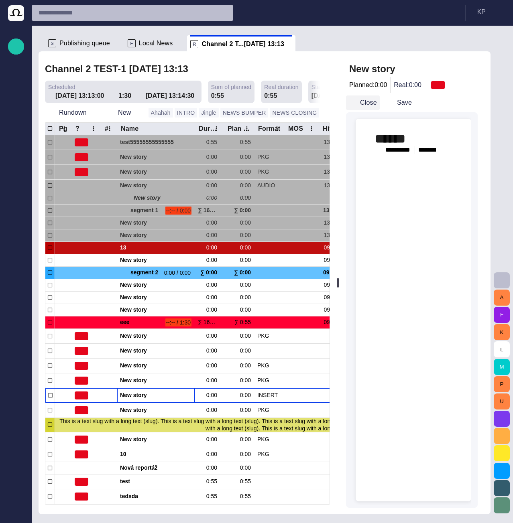
click at [373, 102] on button "Close" at bounding box center [363, 103] width 34 height 14
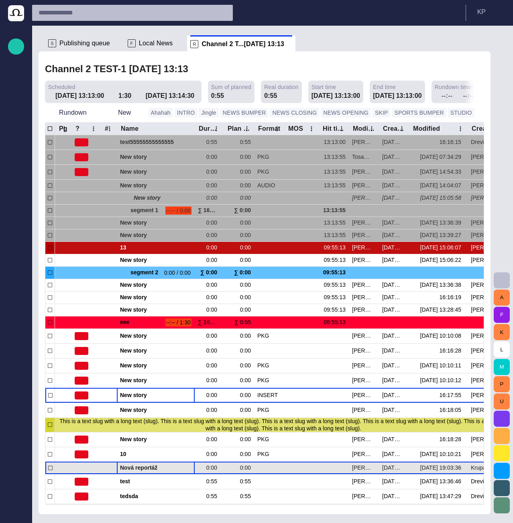
click at [134, 469] on span "Nová reportáž" at bounding box center [155, 468] width 71 height 8
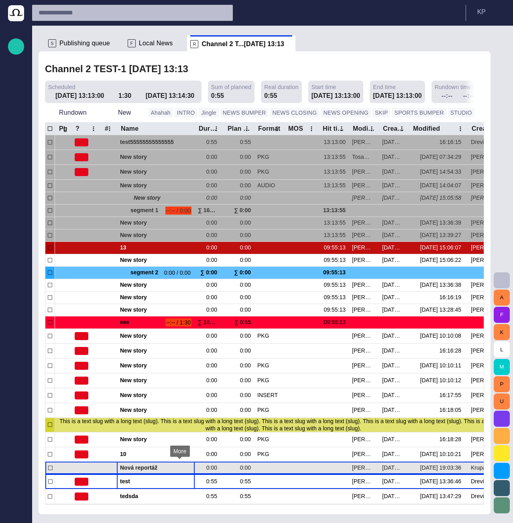
click at [180, 469] on span "button" at bounding box center [179, 468] width 6 height 6
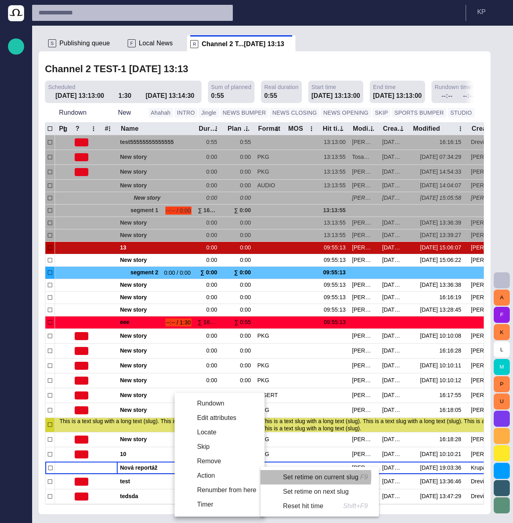
click at [306, 477] on li "Set retime on current slug F9" at bounding box center [318, 478] width 115 height 14
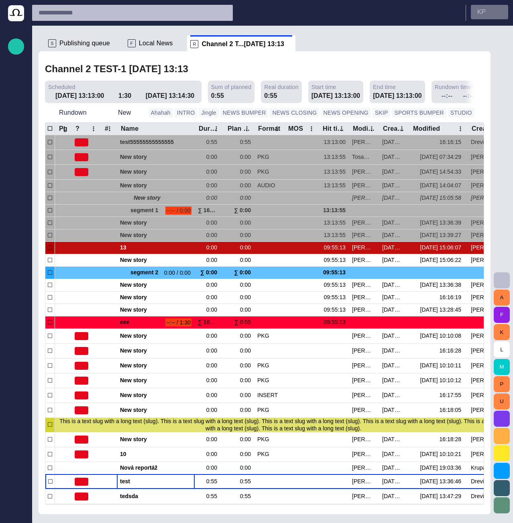
click at [401, 10] on span "button" at bounding box center [498, 12] width 6 height 6
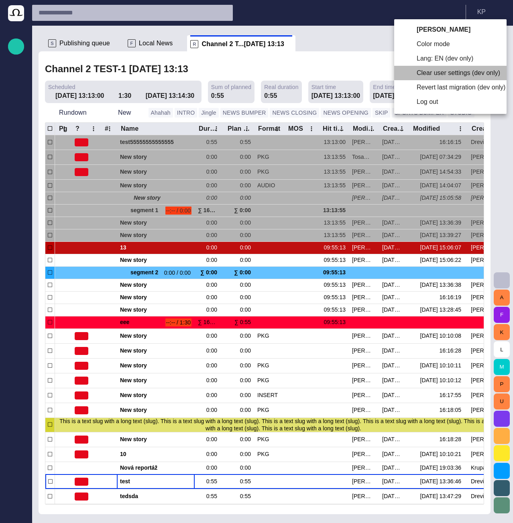
click at [401, 72] on li "Clear user settings (dev only)" at bounding box center [450, 73] width 112 height 14
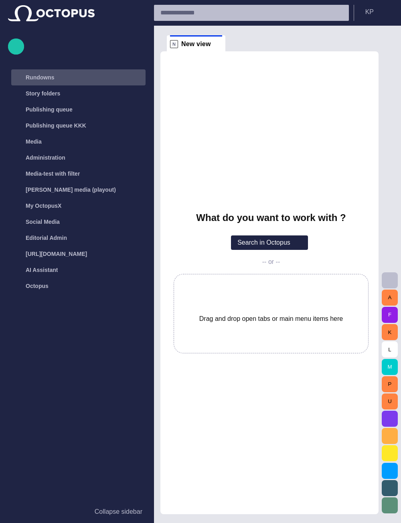
click at [58, 80] on div "Rundowns" at bounding box center [71, 77] width 117 height 13
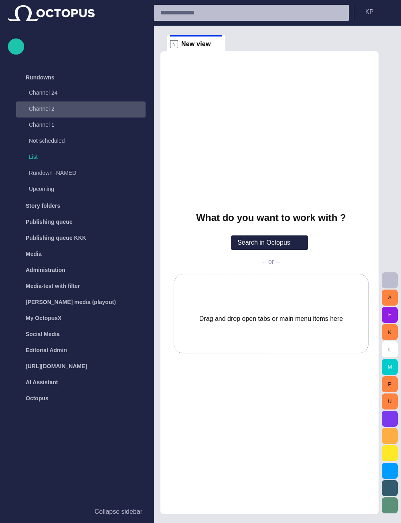
click at [60, 108] on p "Channel 2" at bounding box center [79, 109] width 101 height 8
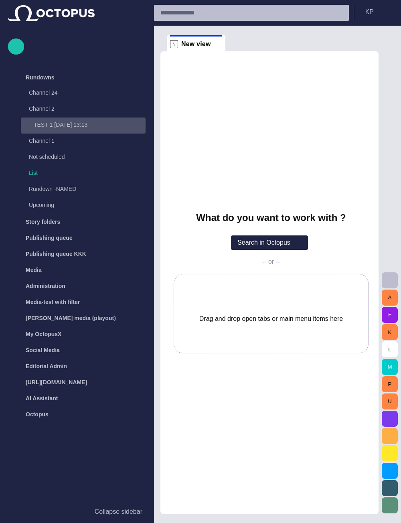
click at [60, 122] on p "TEST-1 [DATE] 13:13" at bounding box center [90, 125] width 112 height 8
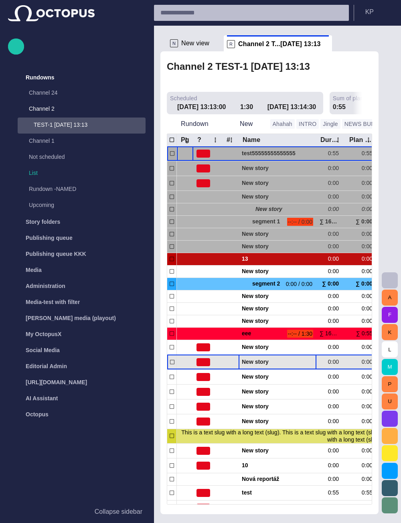
click at [260, 358] on span "New story" at bounding box center [277, 362] width 71 height 8
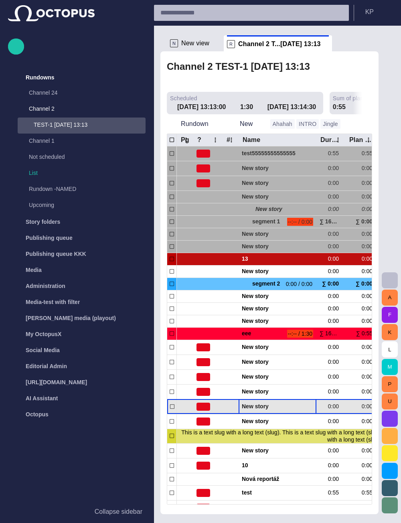
click at [259, 403] on span "New story" at bounding box center [277, 407] width 71 height 8
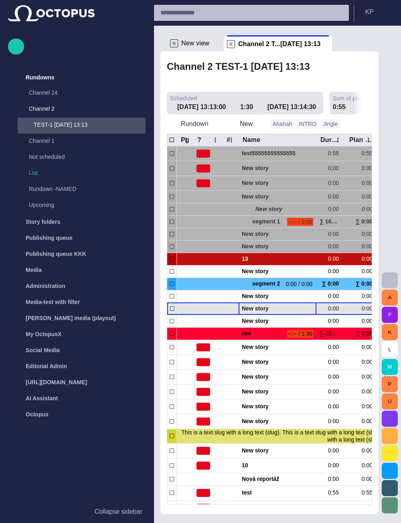
click at [259, 305] on span "New story" at bounding box center [277, 309] width 71 height 8
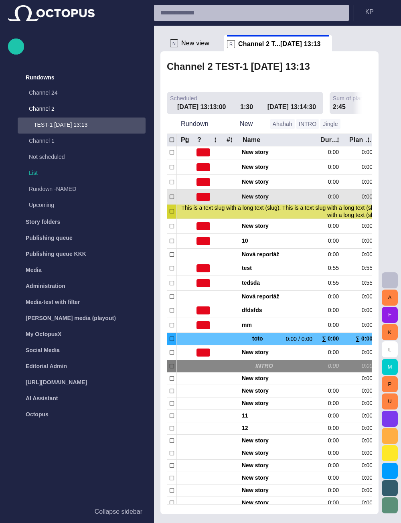
scroll to position [202, 0]
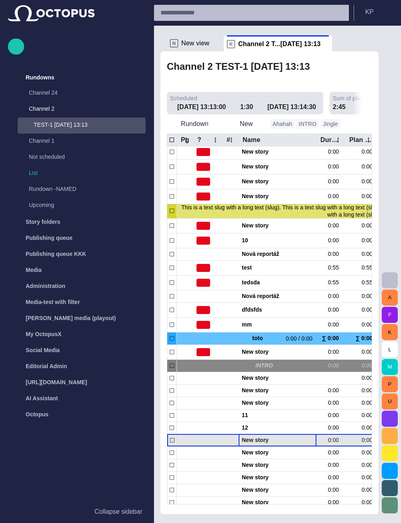
click at [262, 437] on span "New story" at bounding box center [277, 441] width 71 height 8
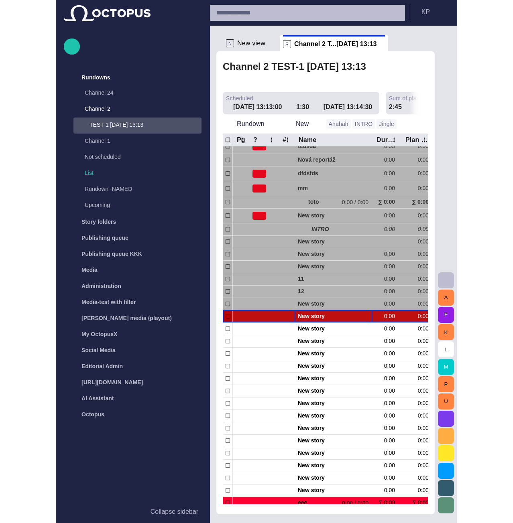
scroll to position [321, 0]
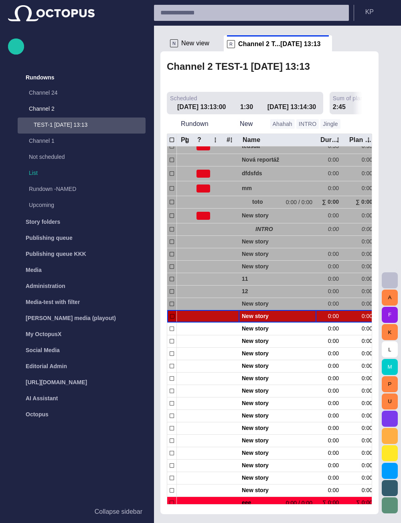
click at [198, 48] on div "N New view" at bounding box center [195, 43] width 51 height 16
click at [191, 43] on span "New view" at bounding box center [195, 43] width 28 height 8
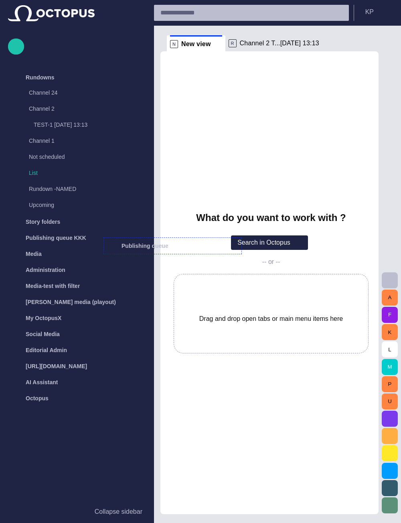
drag, startPoint x: 59, startPoint y: 238, endPoint x: 270, endPoint y: 248, distance: 210.6
click at [270, 248] on div "Story Rundown Rundowns Channel 24 Channel 2 TEST-1 07/02 13:13 Channel 1 Not sc…" at bounding box center [200, 261] width 401 height 523
drag, startPoint x: 64, startPoint y: 238, endPoint x: 292, endPoint y: 303, distance: 237.2
click at [292, 303] on div "Story Rundown Rundowns Channel 24 Channel 2 TEST-1 07/02 13:13 Channel 1 Not sc…" at bounding box center [200, 261] width 401 height 523
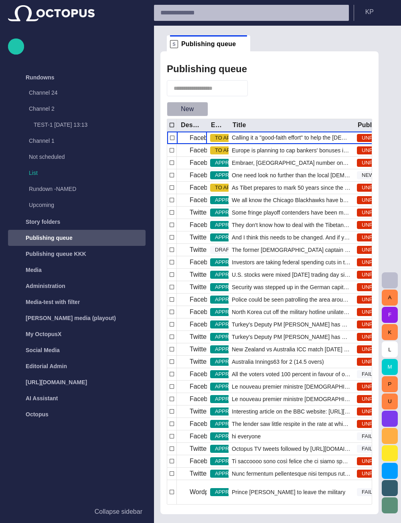
click at [200, 113] on span "button" at bounding box center [202, 109] width 8 height 8
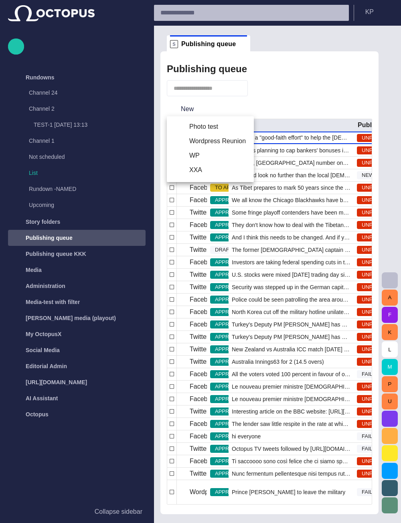
click at [193, 155] on li "WP" at bounding box center [210, 156] width 87 height 14
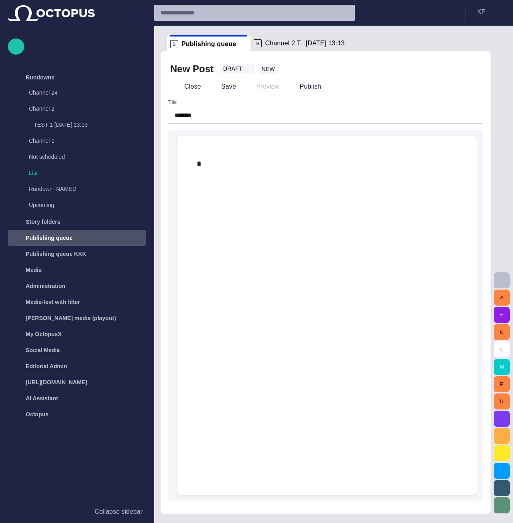
click at [307, 46] on span "Channel 2 T...07/02 13:13" at bounding box center [304, 43] width 79 height 8
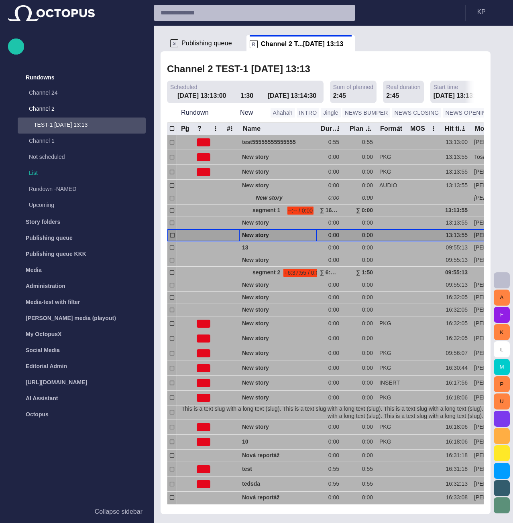
click at [267, 235] on span "New story" at bounding box center [277, 236] width 71 height 8
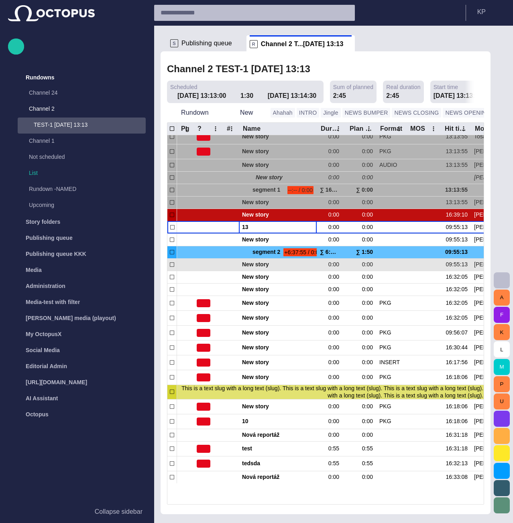
scroll to position [0, 0]
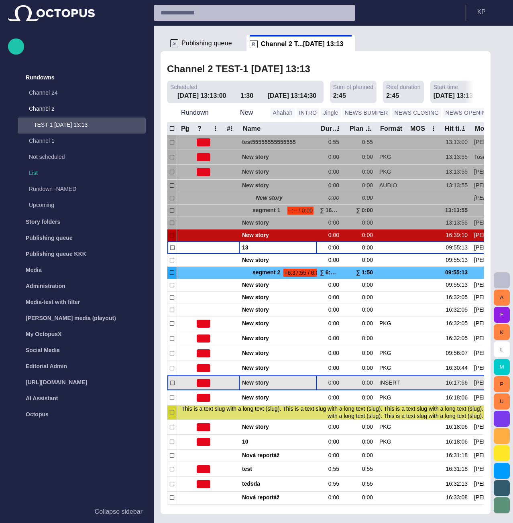
click at [287, 384] on span "New story" at bounding box center [277, 383] width 71 height 8
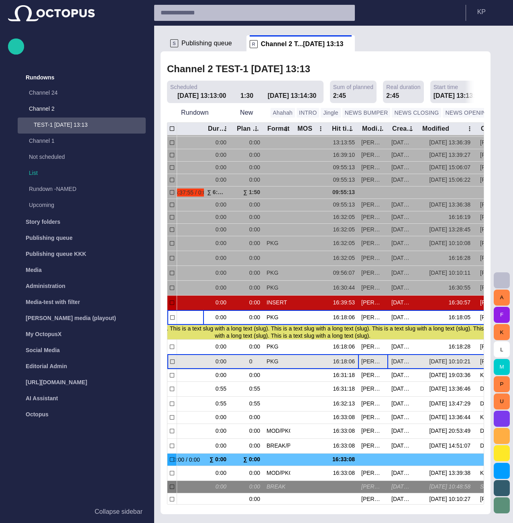
click at [365, 367] on div "Ivan Vasyliev (ivasyliev)" at bounding box center [373, 362] width 30 height 14
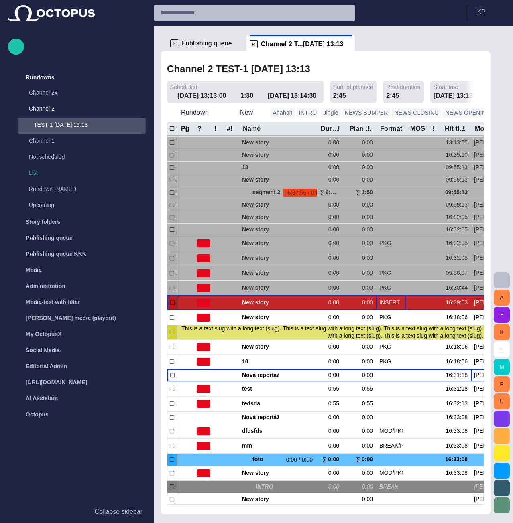
click at [399, 308] on div "INSERT" at bounding box center [391, 303] width 30 height 14
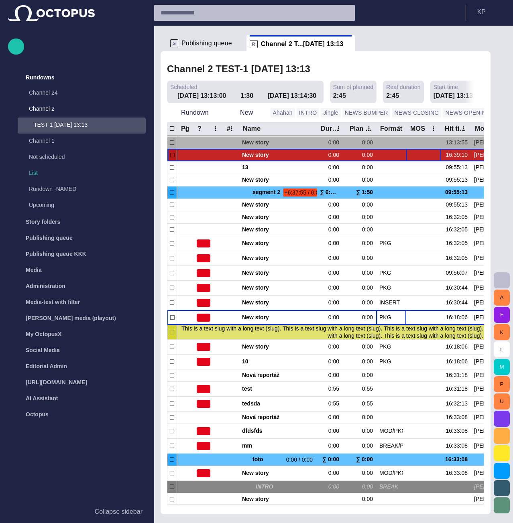
click at [401, 158] on div at bounding box center [423, 155] width 35 height 12
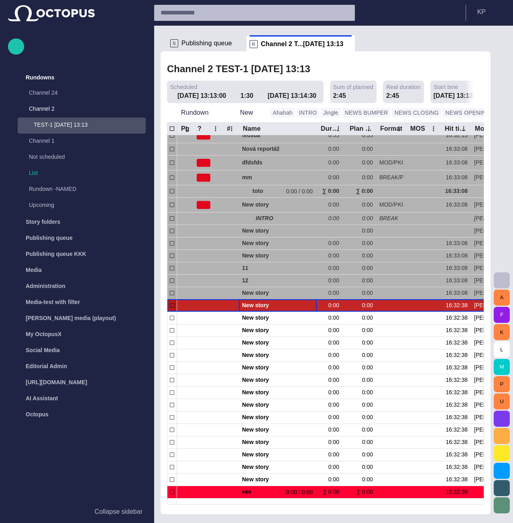
click at [291, 305] on span "button" at bounding box center [292, 306] width 6 height 6
click at [291, 304] on span "button" at bounding box center [292, 306] width 6 height 6
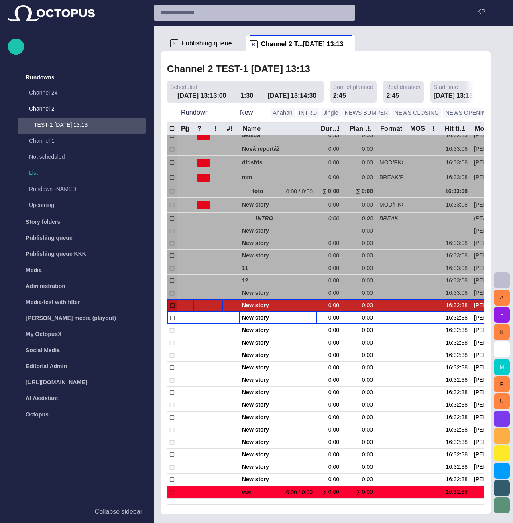
click at [222, 306] on div at bounding box center [208, 305] width 29 height 12
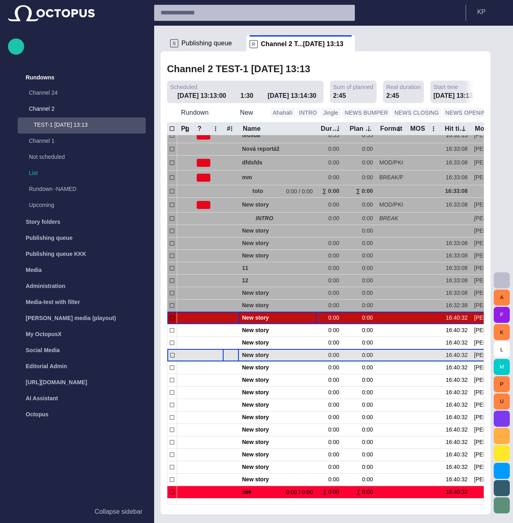
drag, startPoint x: 266, startPoint y: 315, endPoint x: 232, endPoint y: 357, distance: 54.2
click at [232, 358] on div at bounding box center [231, 355] width 16 height 12
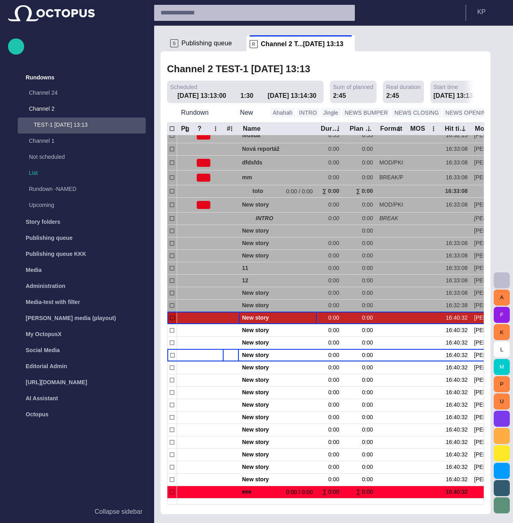
click at [302, 319] on span "button" at bounding box center [301, 318] width 6 height 6
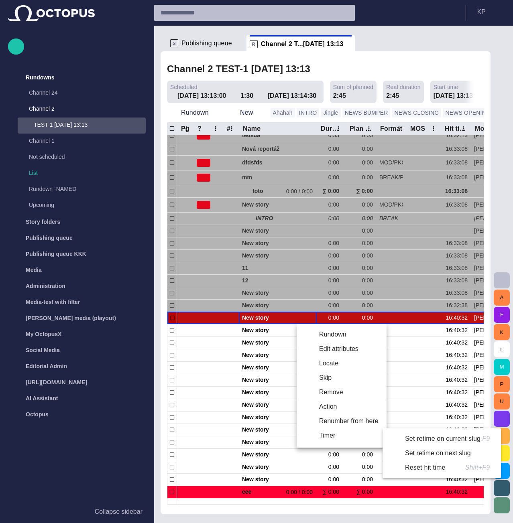
click at [401, 466] on li "Reset hit time Shift+F9" at bounding box center [440, 468] width 115 height 14
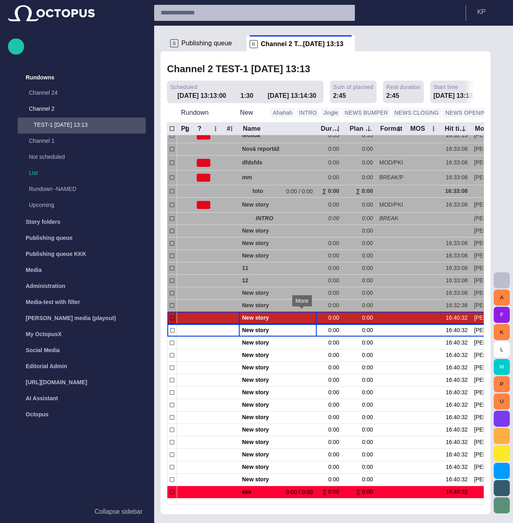
click at [301, 320] on span "button" at bounding box center [301, 318] width 6 height 6
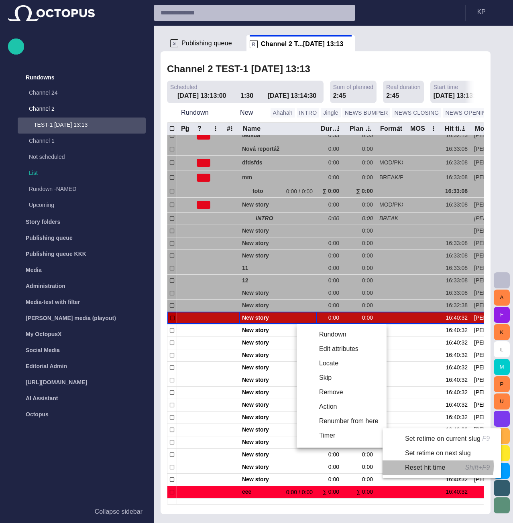
click at [401, 466] on li "Reset hit time Shift+F9" at bounding box center [440, 468] width 115 height 14
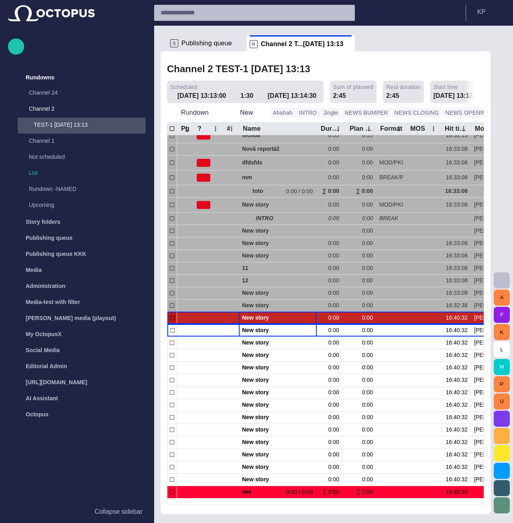
click at [302, 319] on span "button" at bounding box center [301, 318] width 6 height 6
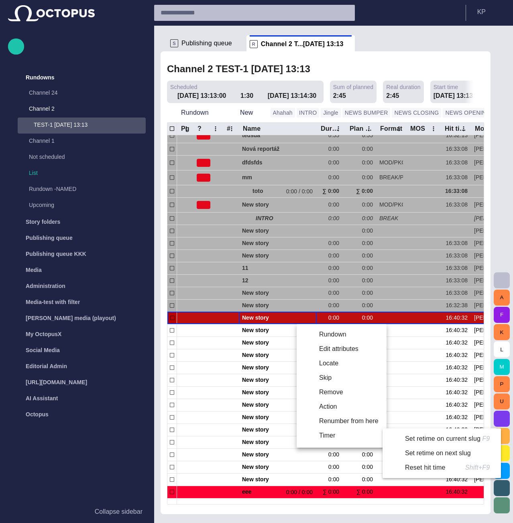
click at [401, 467] on li "Reset hit time Shift+F9" at bounding box center [440, 468] width 115 height 14
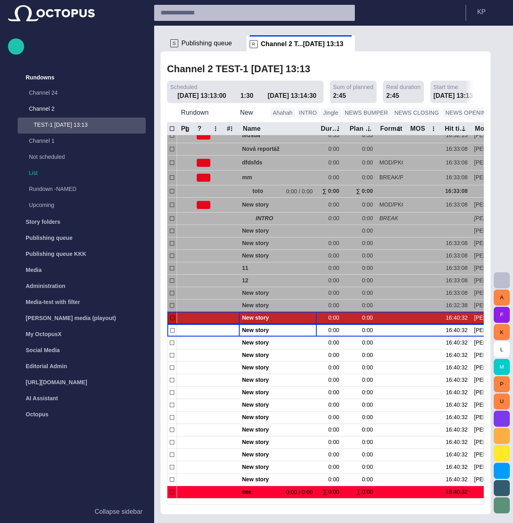
click at [302, 318] on span "button" at bounding box center [301, 318] width 6 height 6
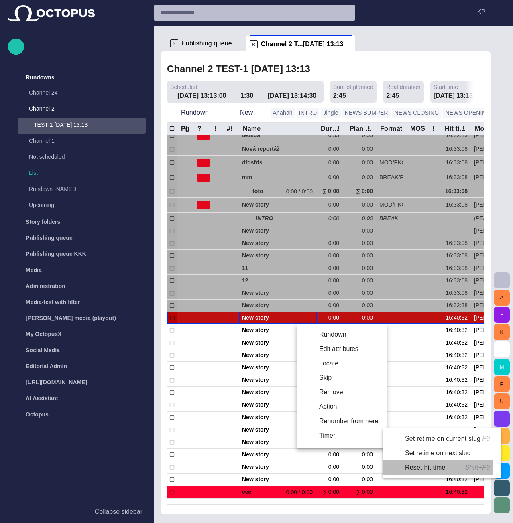
click at [401, 466] on li "Reset hit time Shift+F9" at bounding box center [440, 468] width 115 height 14
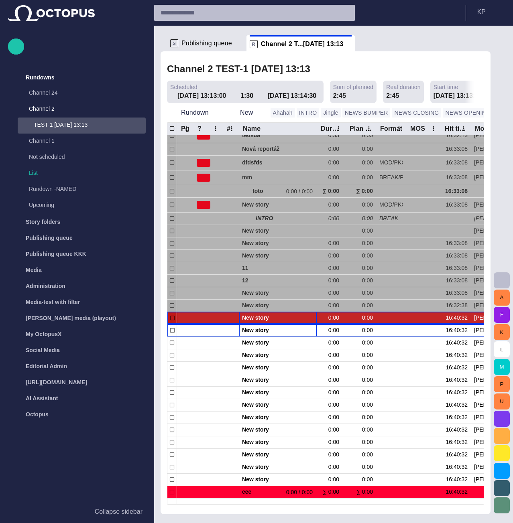
click at [302, 317] on span "button" at bounding box center [301, 318] width 6 height 6
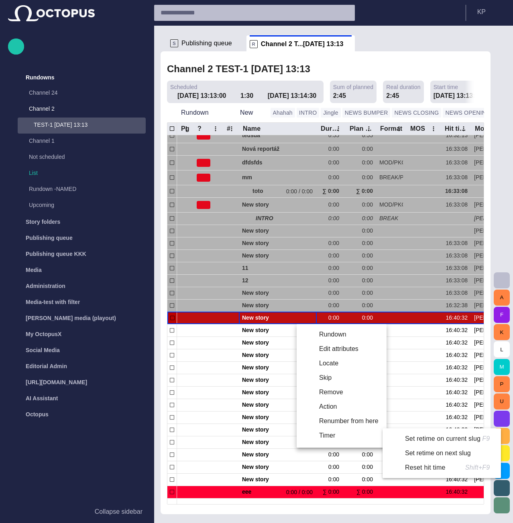
click at [401, 468] on li "Reset hit time Shift+F9" at bounding box center [440, 468] width 115 height 14
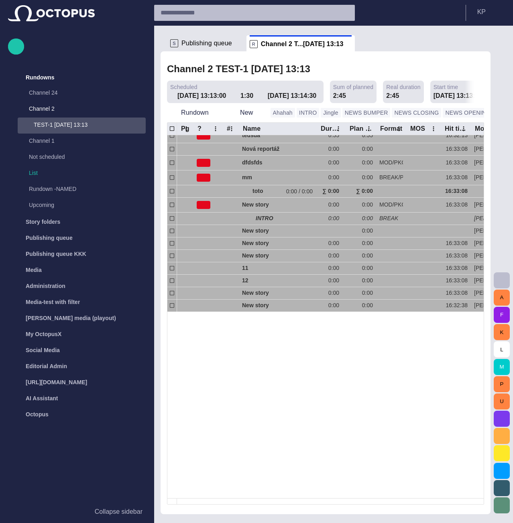
scroll to position [103, 0]
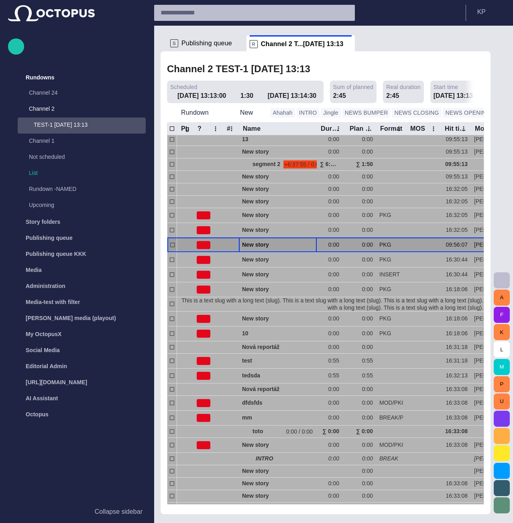
click at [284, 240] on div "New story" at bounding box center [277, 245] width 71 height 14
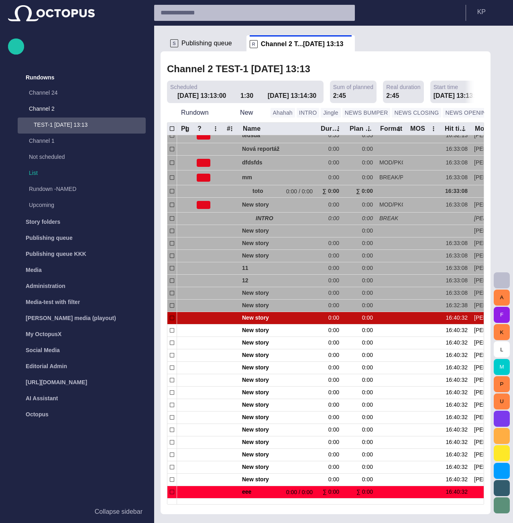
scroll to position [327, 0]
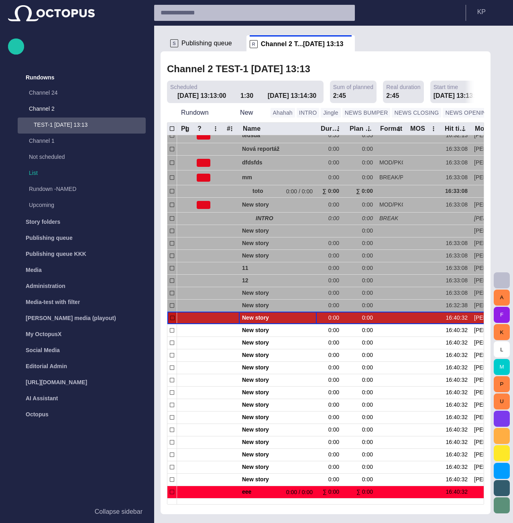
click at [300, 318] on span "button" at bounding box center [301, 318] width 6 height 6
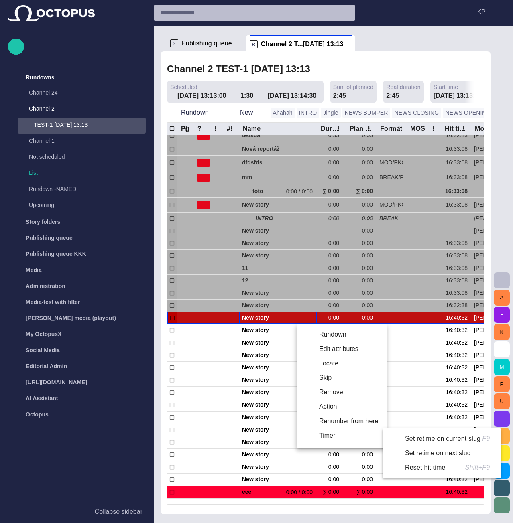
click at [401, 440] on li "Set retime on current slug F9" at bounding box center [440, 439] width 115 height 14
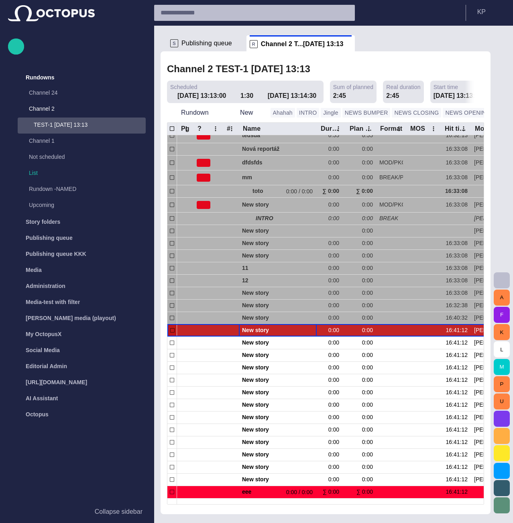
click at [302, 328] on span "button" at bounding box center [301, 331] width 6 height 6
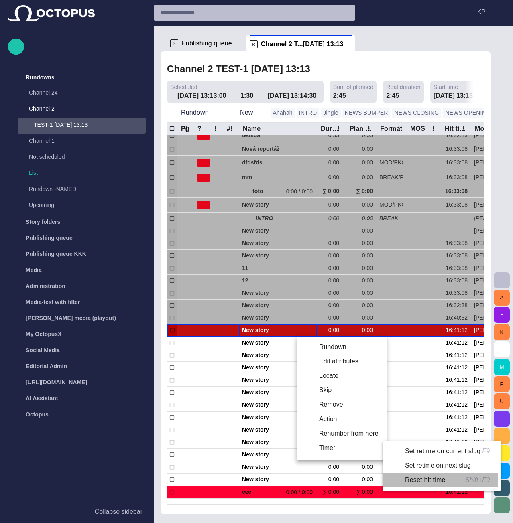
click at [401, 479] on li "Reset hit time Shift+F9" at bounding box center [440, 480] width 115 height 14
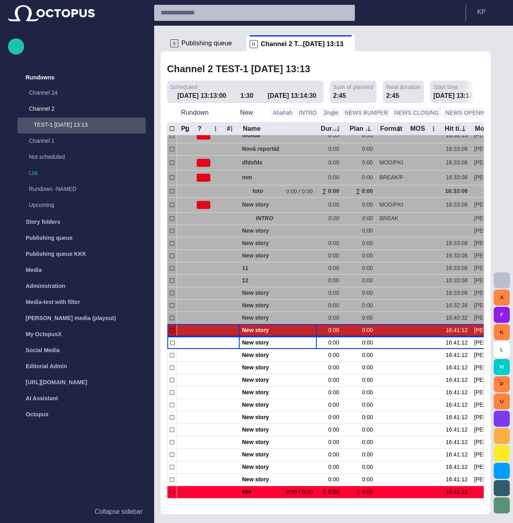
click at [303, 331] on span "button" at bounding box center [301, 331] width 6 height 6
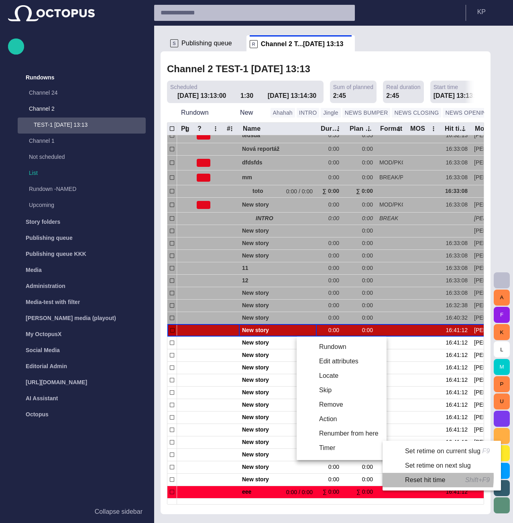
click at [401, 478] on li "Reset hit time Shift+F9" at bounding box center [440, 480] width 115 height 14
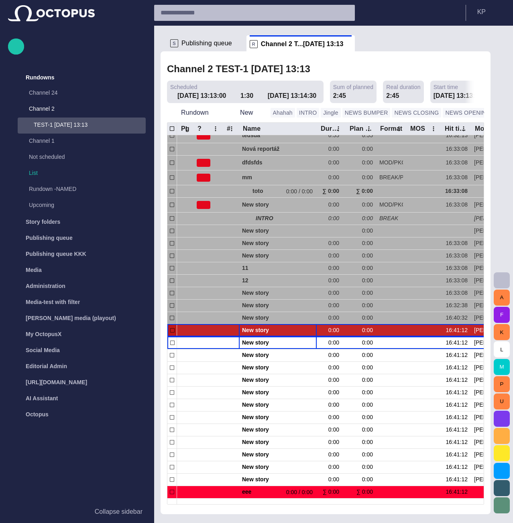
click at [301, 328] on span "button" at bounding box center [301, 331] width 6 height 6
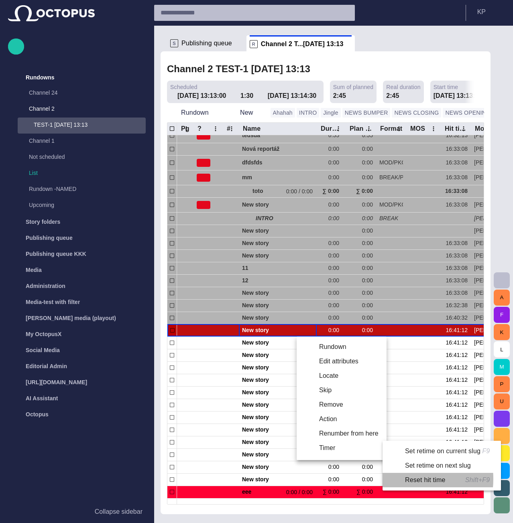
click at [396, 479] on li "Reset hit time Shift+F9" at bounding box center [440, 480] width 115 height 14
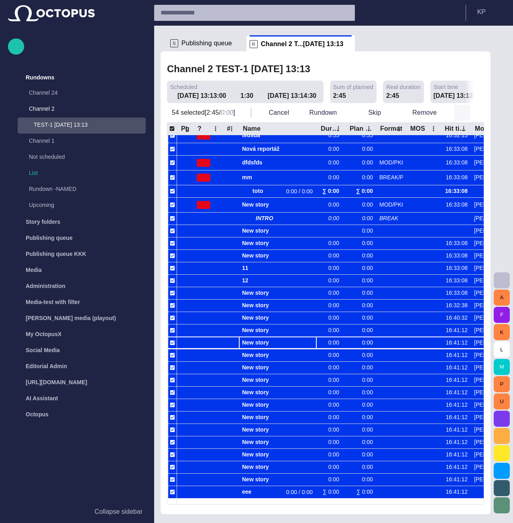
click at [401, 111] on span "button" at bounding box center [462, 113] width 8 height 8
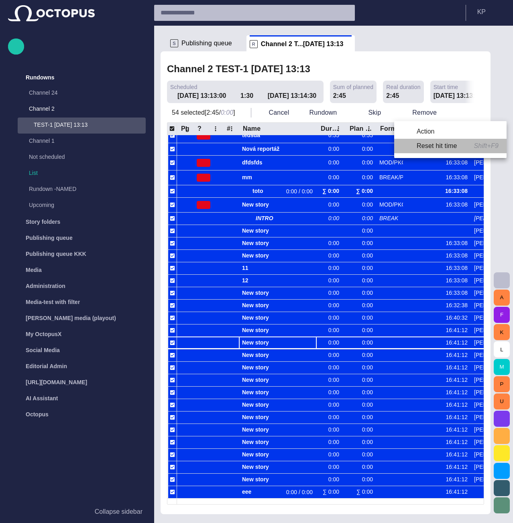
click at [401, 145] on li "Reset hit time Shift+F9" at bounding box center [450, 146] width 112 height 14
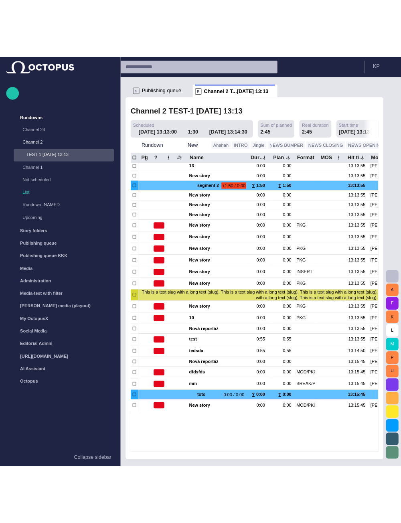
scroll to position [0, 0]
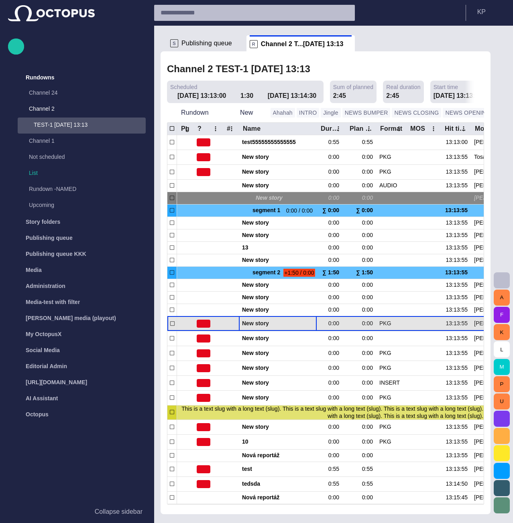
click at [245, 326] on span "New story" at bounding box center [277, 324] width 71 height 8
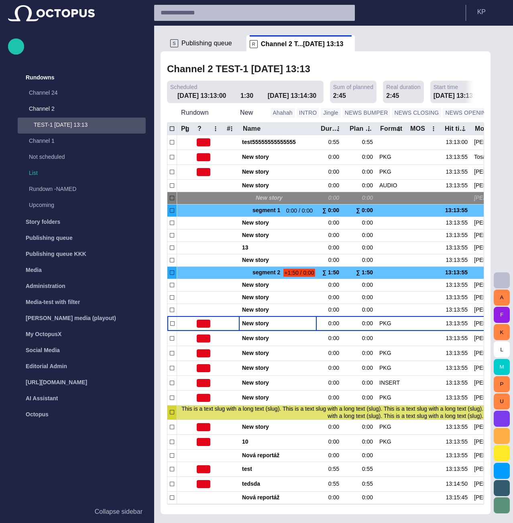
click at [377, 43] on ul "S Publishing queue R Channel 2 T...07/02 13:13" at bounding box center [321, 43] width 308 height 16
click at [196, 47] on span "Publishing queue" at bounding box center [206, 43] width 51 height 8
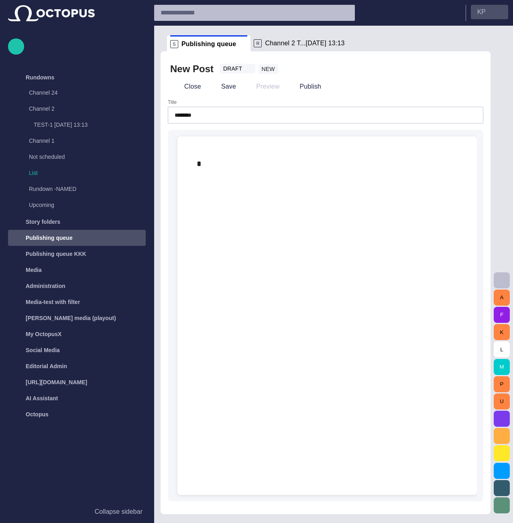
click at [401, 12] on button "K P" at bounding box center [489, 12] width 37 height 14
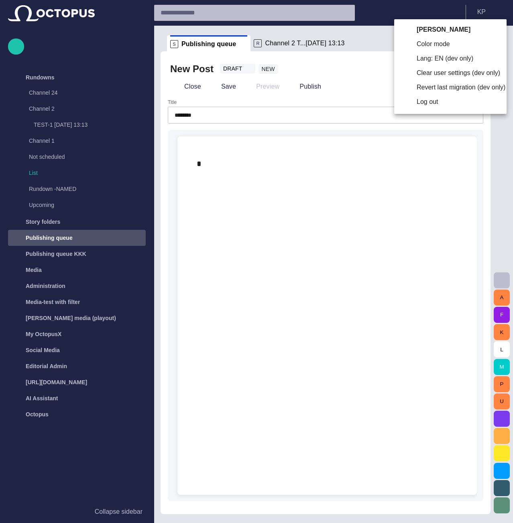
click at [401, 73] on li "Clear user settings (dev only)" at bounding box center [450, 73] width 112 height 14
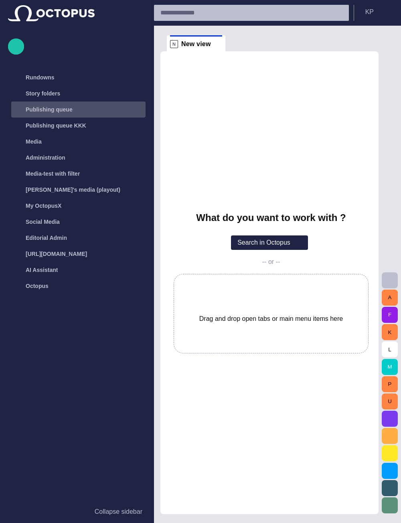
click at [41, 112] on p "Publishing queue" at bounding box center [49, 110] width 47 height 8
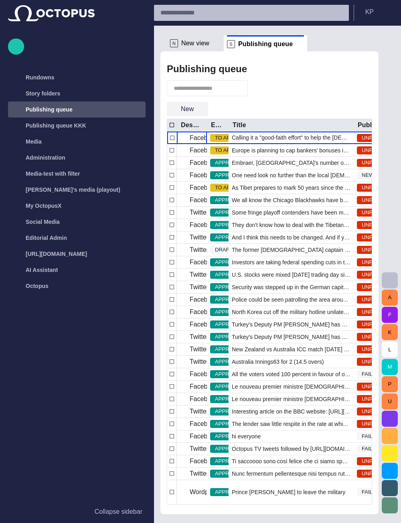
click at [201, 108] on span "button" at bounding box center [202, 109] width 8 height 8
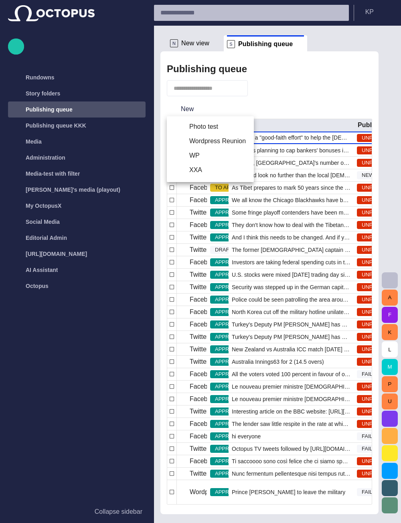
click at [258, 109] on div at bounding box center [200, 261] width 401 height 523
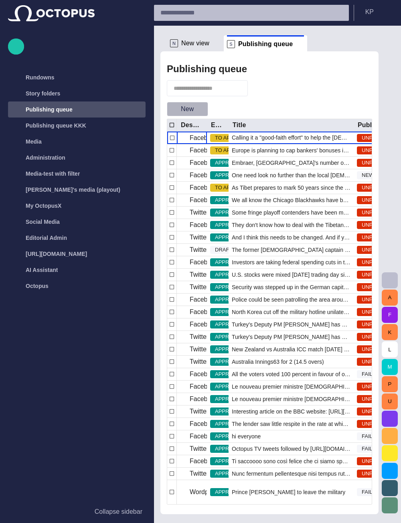
click at [200, 112] on span "button" at bounding box center [202, 109] width 8 height 8
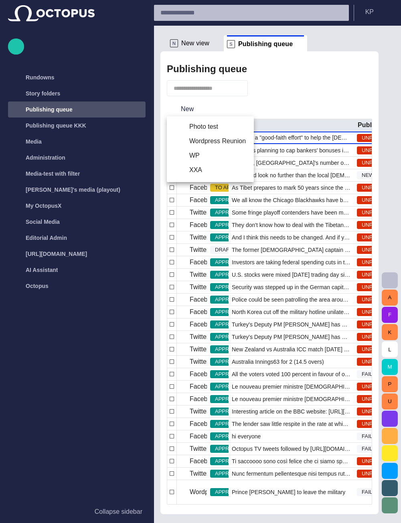
click at [242, 107] on div at bounding box center [200, 261] width 401 height 523
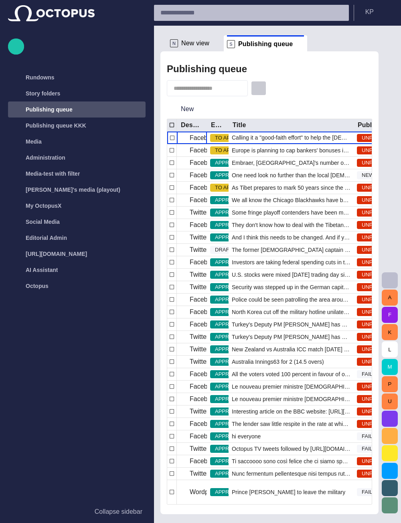
click at [263, 90] on span "button" at bounding box center [259, 88] width 8 height 8
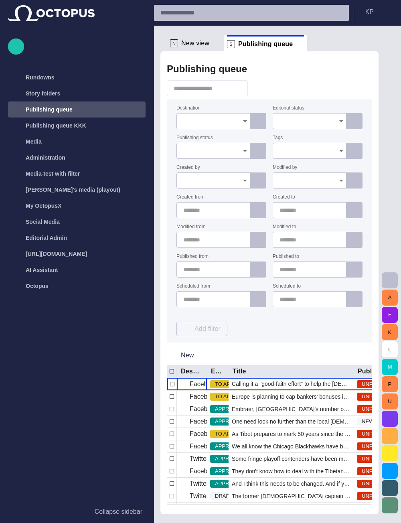
click at [245, 124] on icon "Open" at bounding box center [245, 121] width 10 height 10
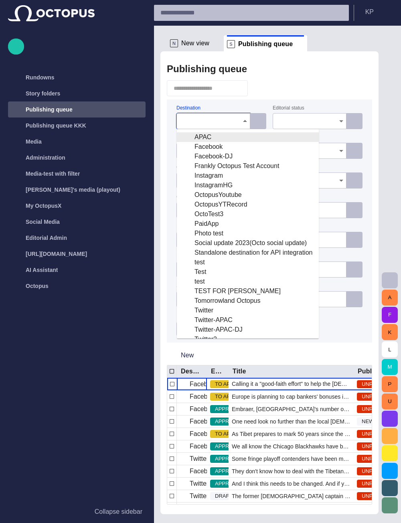
click at [244, 123] on icon "Close" at bounding box center [245, 121] width 10 height 10
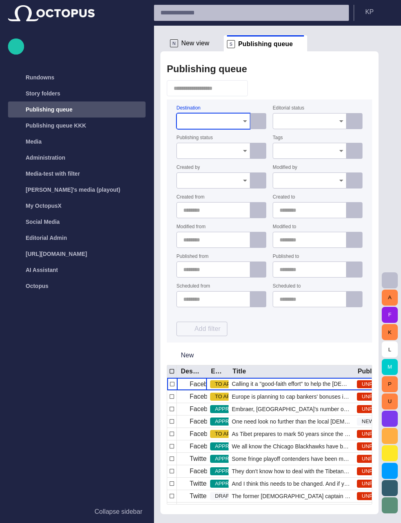
click at [263, 87] on span "button" at bounding box center [259, 88] width 8 height 8
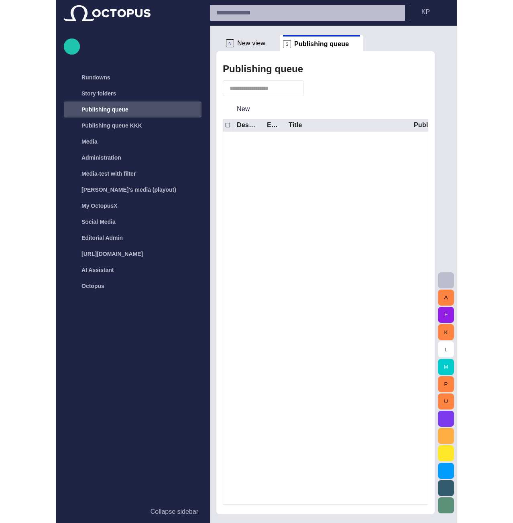
scroll to position [688, 0]
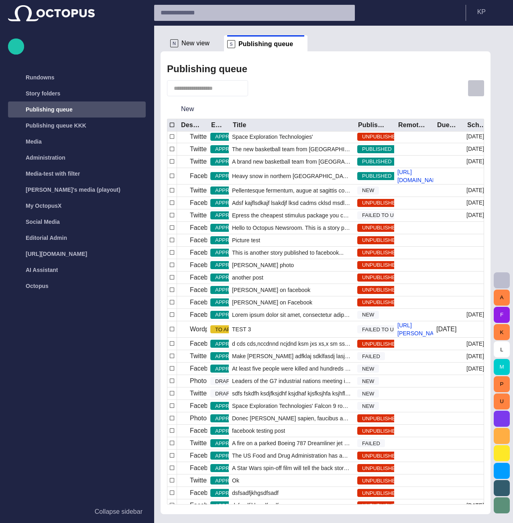
click at [401, 85] on span "button" at bounding box center [476, 89] width 10 height 10
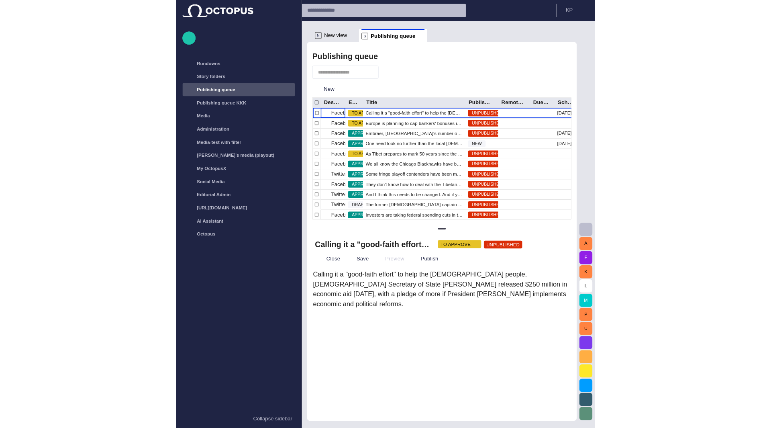
scroll to position [0, 0]
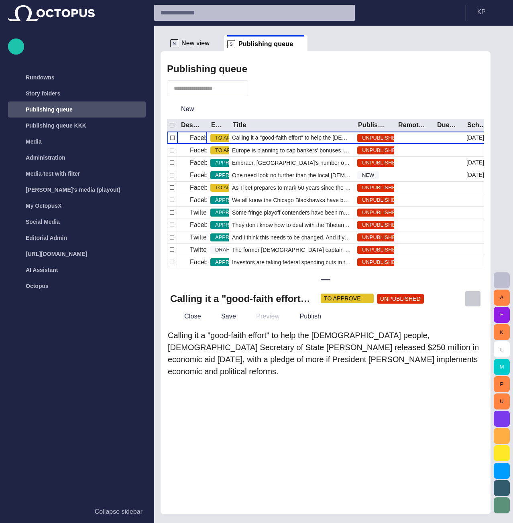
click at [401, 303] on span "button" at bounding box center [473, 299] width 8 height 8
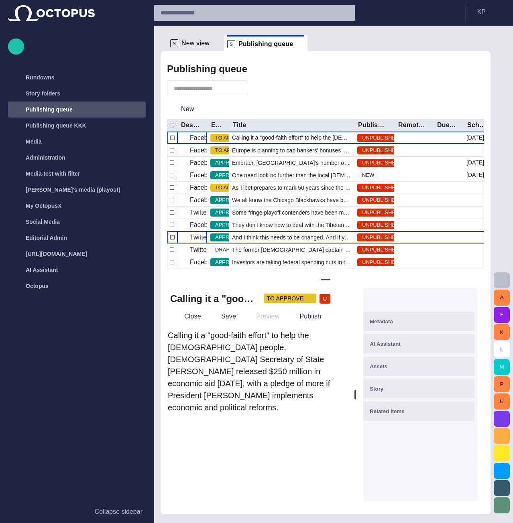
click at [198, 239] on p "Twitter" at bounding box center [199, 238] width 19 height 10
